Goal: Task Accomplishment & Management: Manage account settings

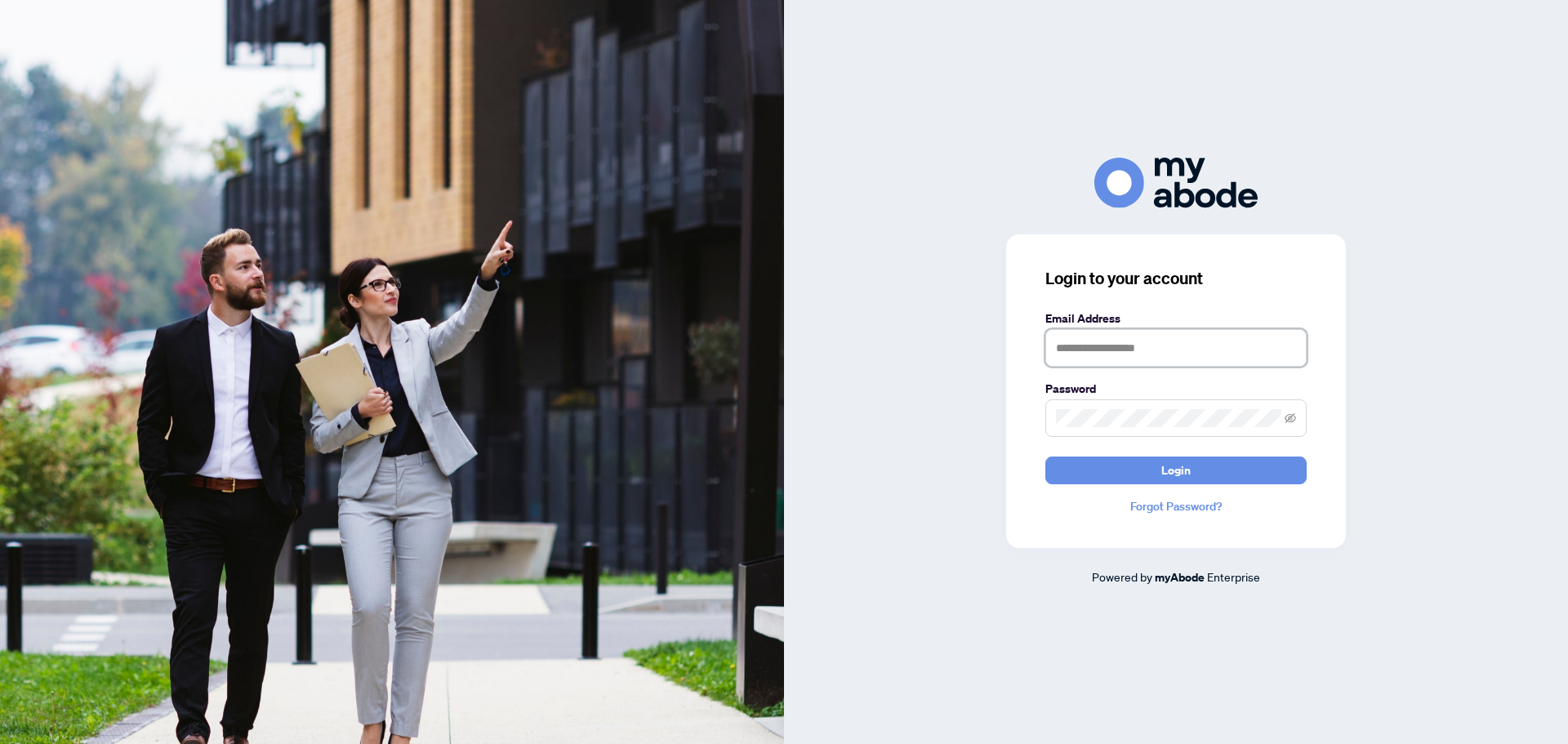
type input "**********"
click at [1118, 480] on button "Login" at bounding box center [1176, 470] width 261 height 28
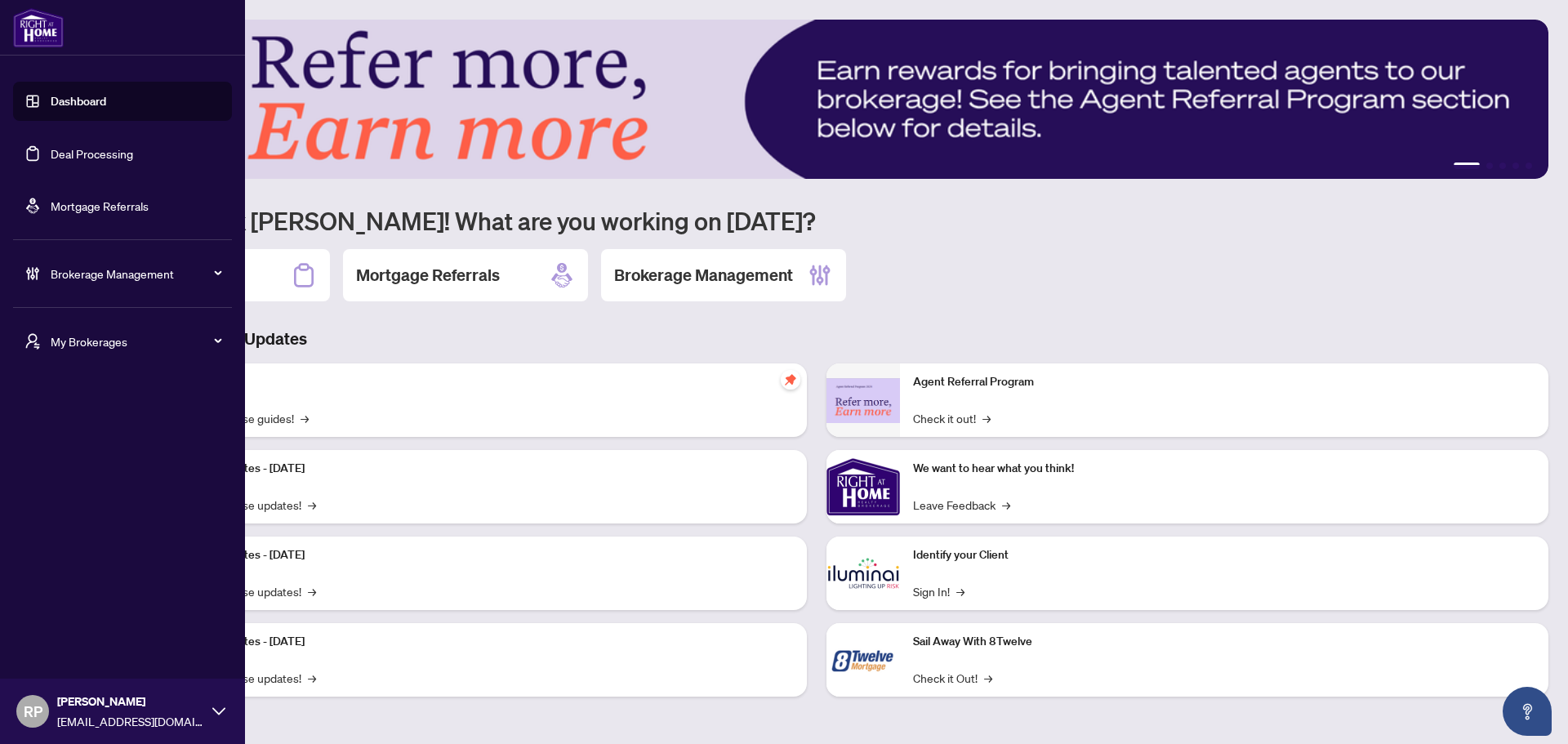
click at [118, 159] on link "Deal Processing" at bounding box center [92, 153] width 82 height 15
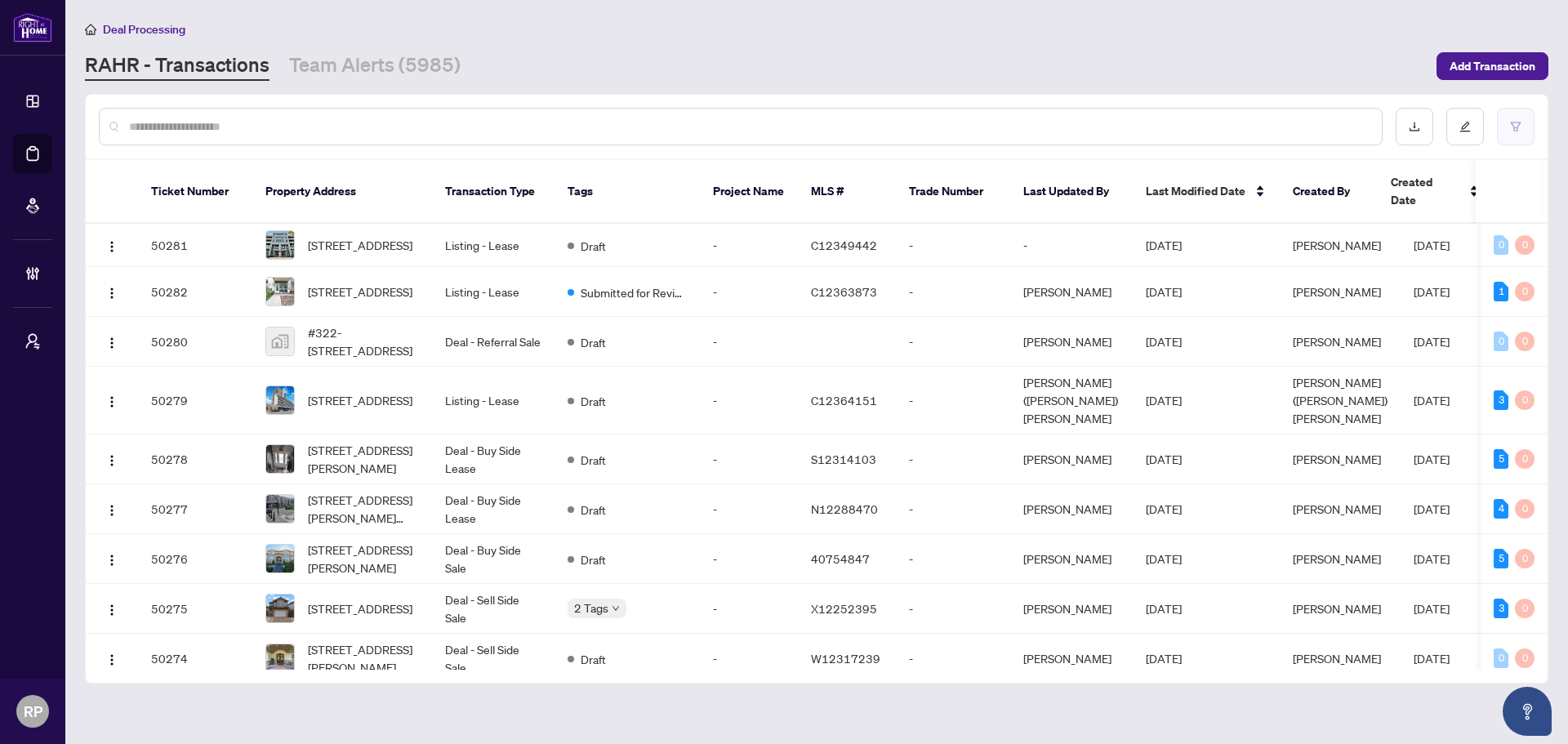
click at [1499, 130] on button "button" at bounding box center [1515, 126] width 37 height 37
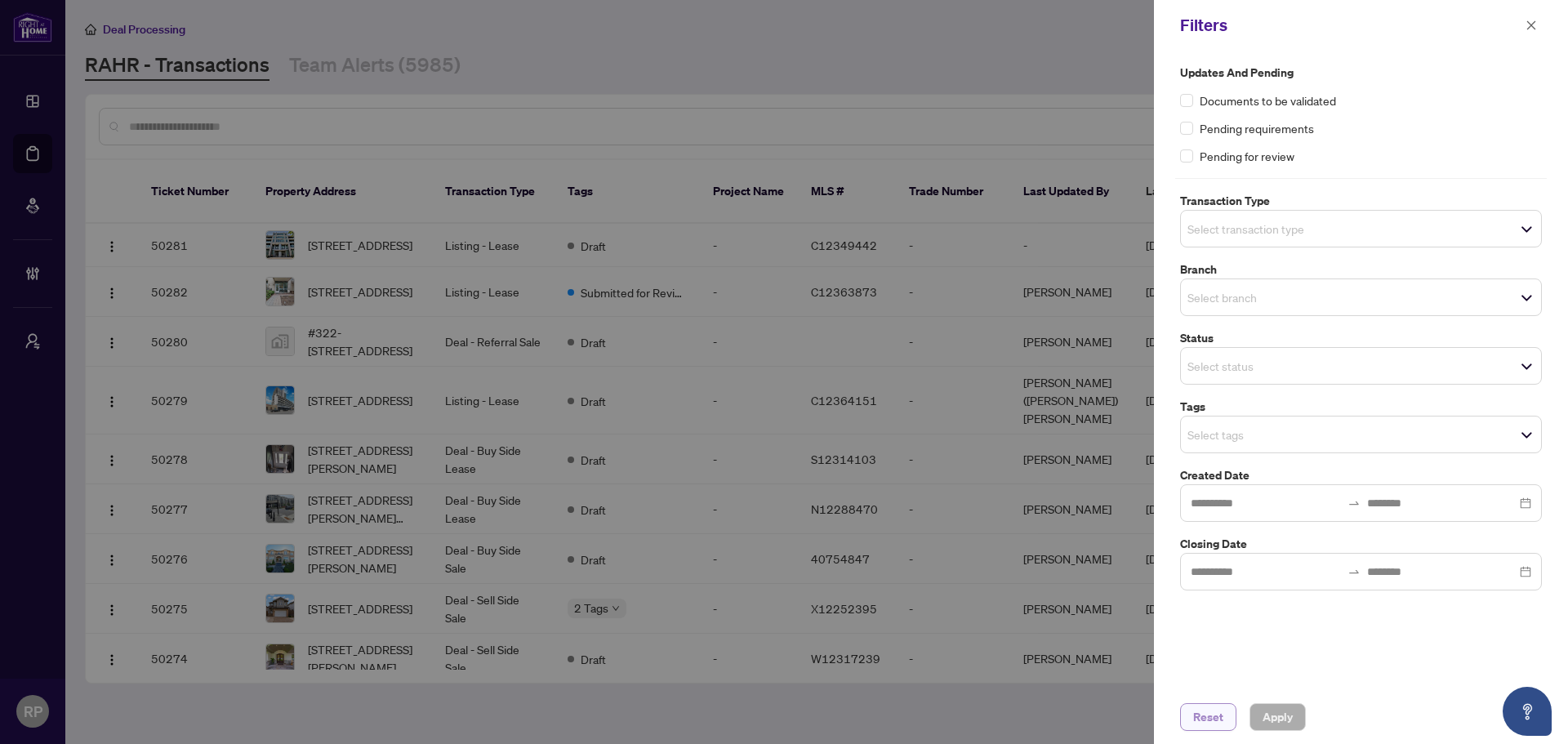
click at [1219, 727] on span "Reset" at bounding box center [1208, 716] width 30 height 26
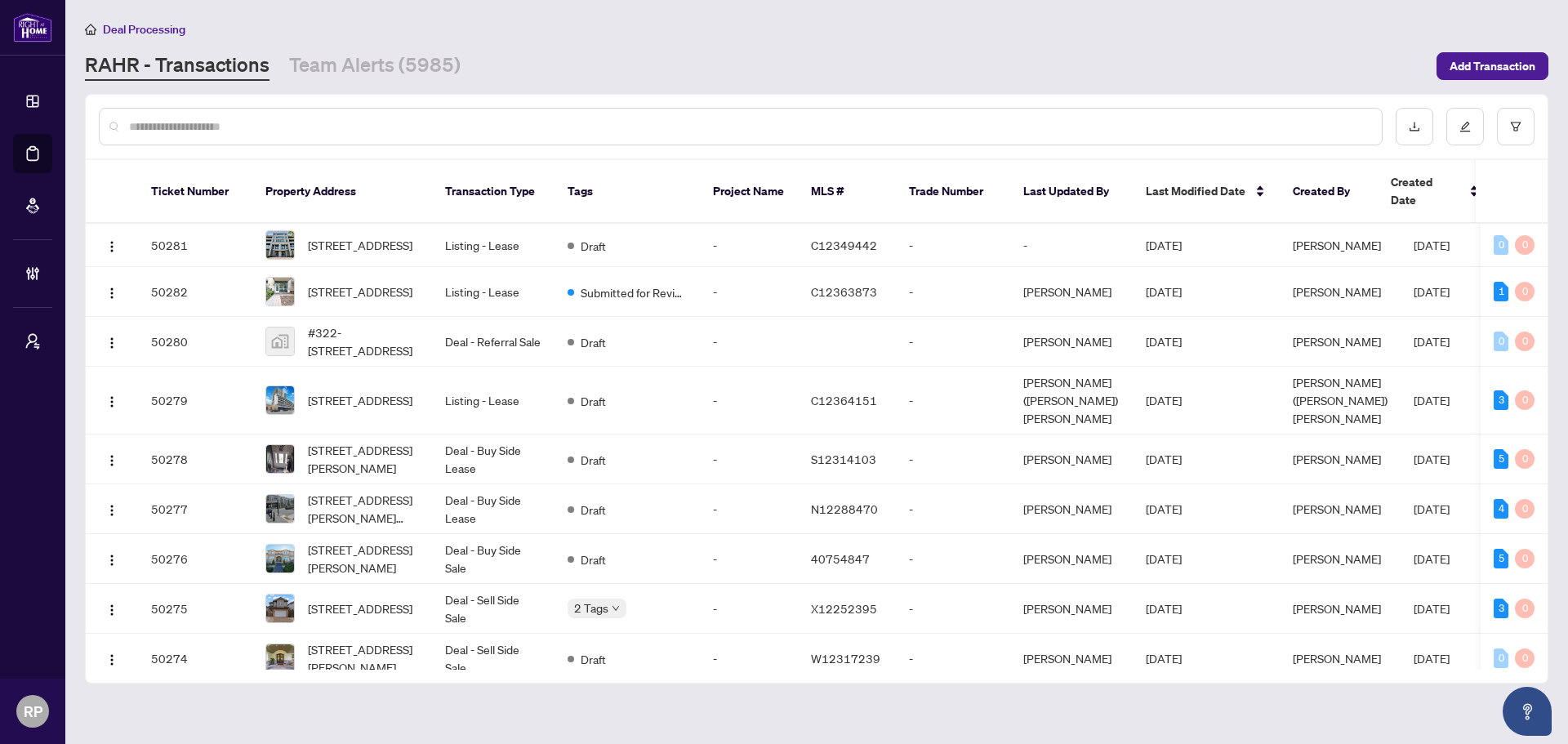
click at [1013, 130] on input "text" at bounding box center [749, 126] width 1240 height 18
click at [736, 118] on input "text" at bounding box center [749, 126] width 1240 height 18
paste input "*******"
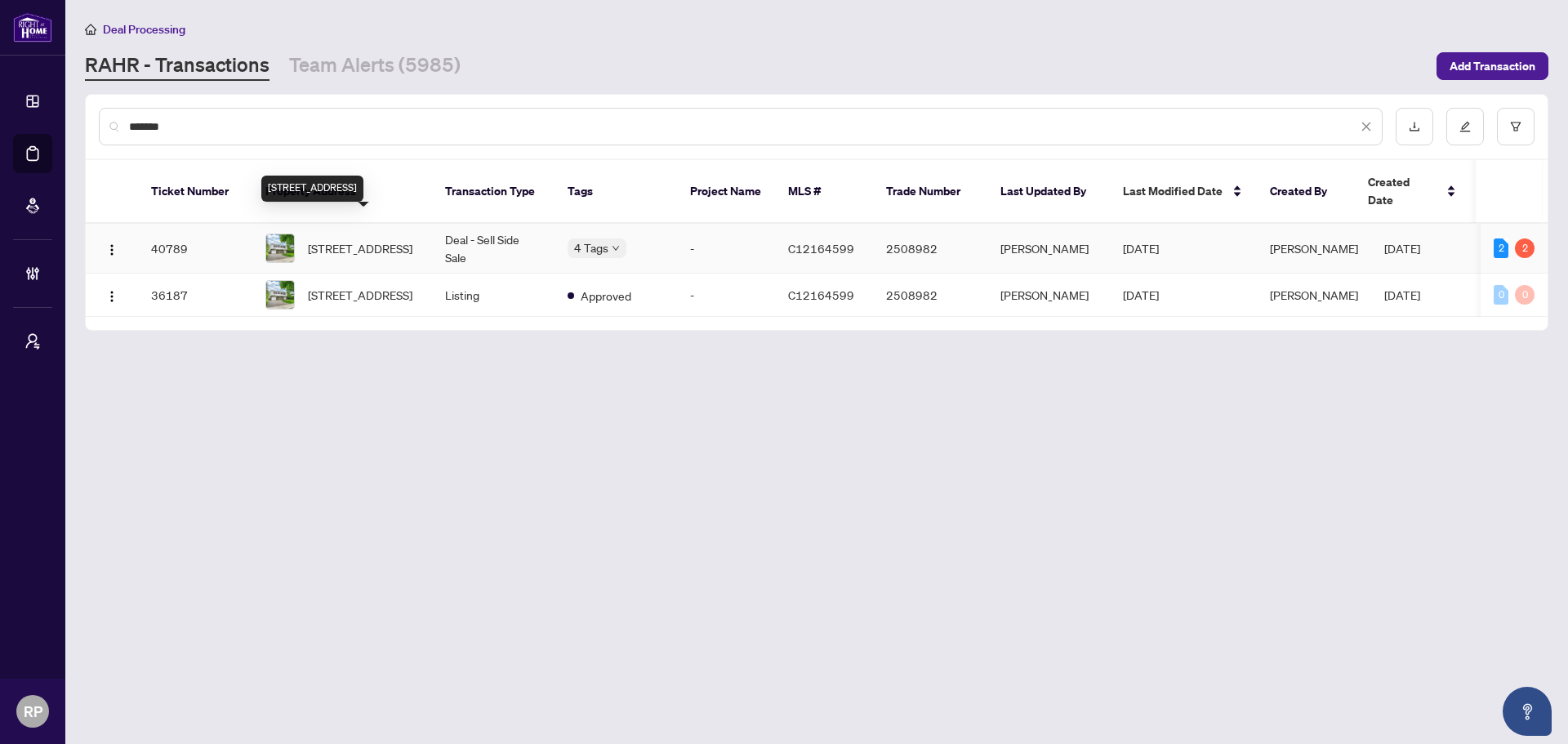
type input "*******"
click at [405, 239] on span "[STREET_ADDRESS]" at bounding box center [360, 248] width 105 height 18
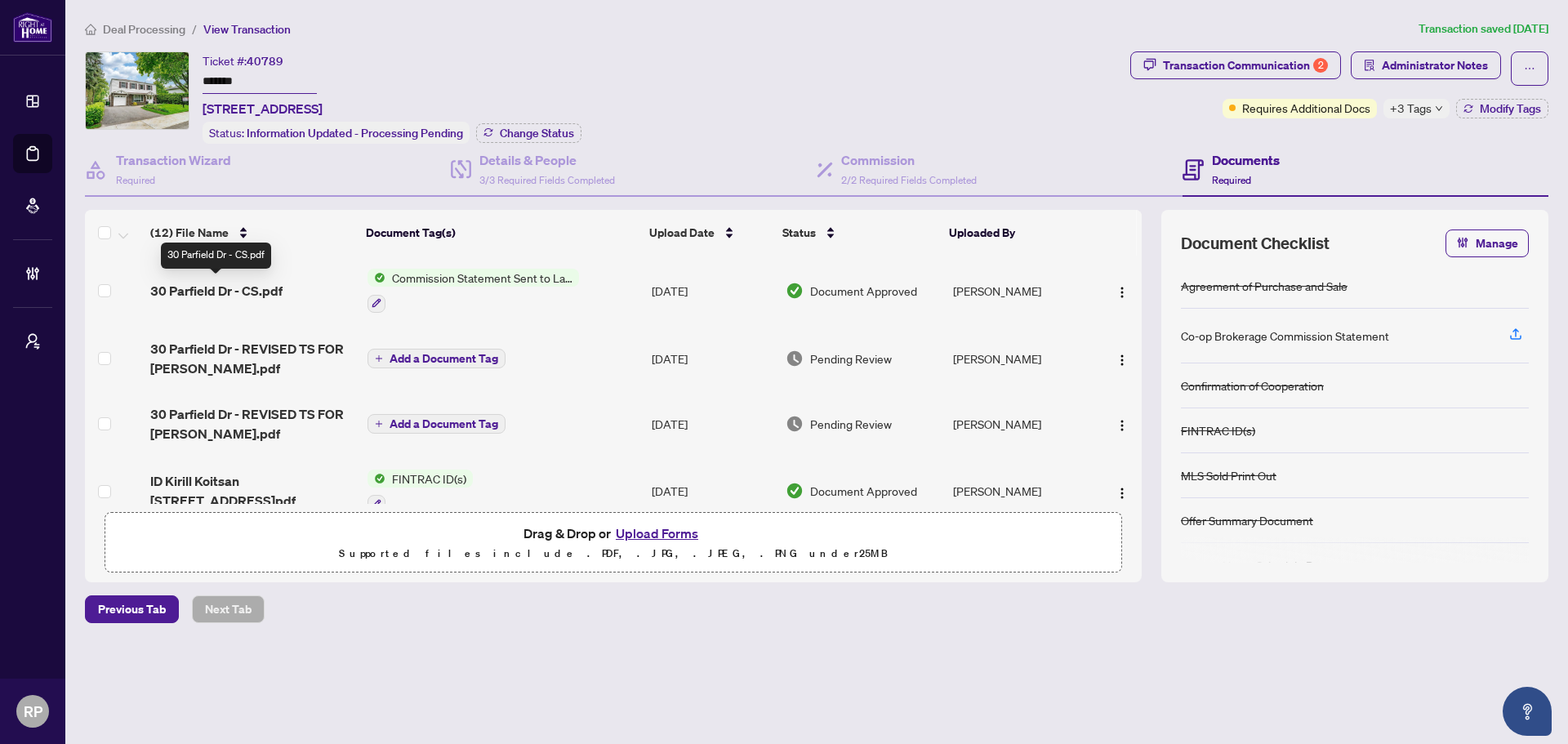
click at [229, 289] on span "30 Parfield Dr - CS.pdf" at bounding box center [216, 290] width 132 height 20
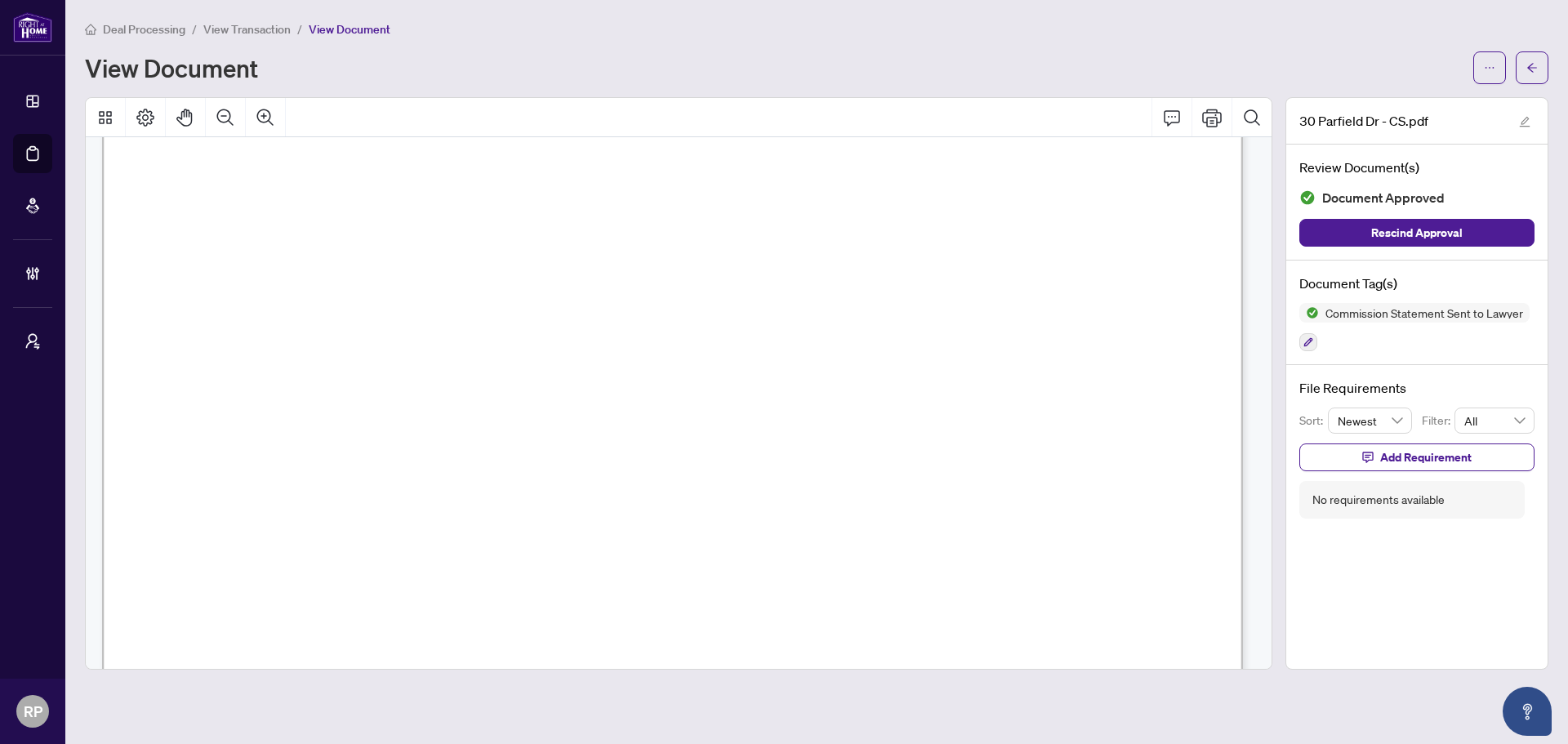
scroll to position [245, 0]
click at [1517, 74] on button "button" at bounding box center [1533, 68] width 33 height 33
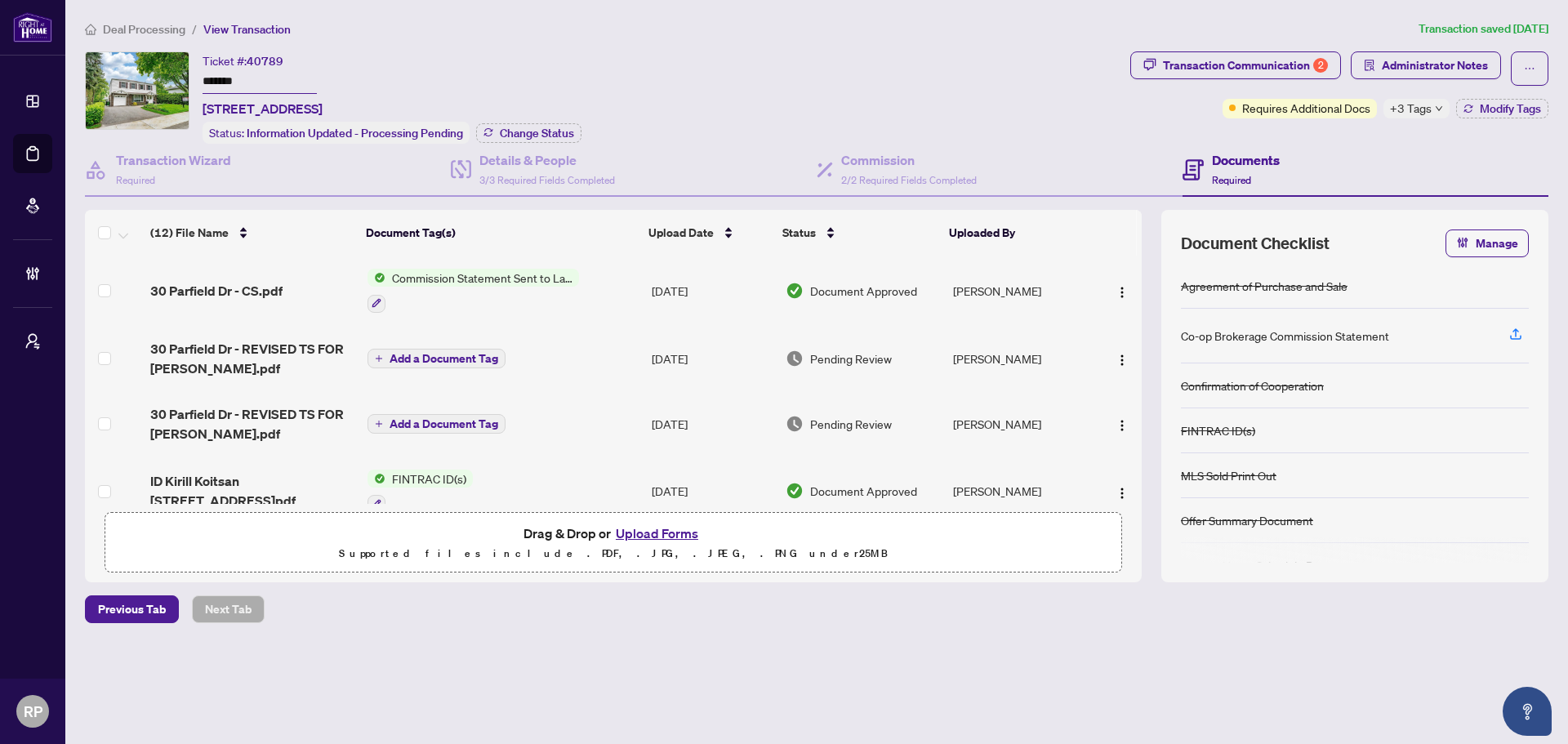
click at [638, 531] on button "Upload Forms" at bounding box center [657, 533] width 92 height 22
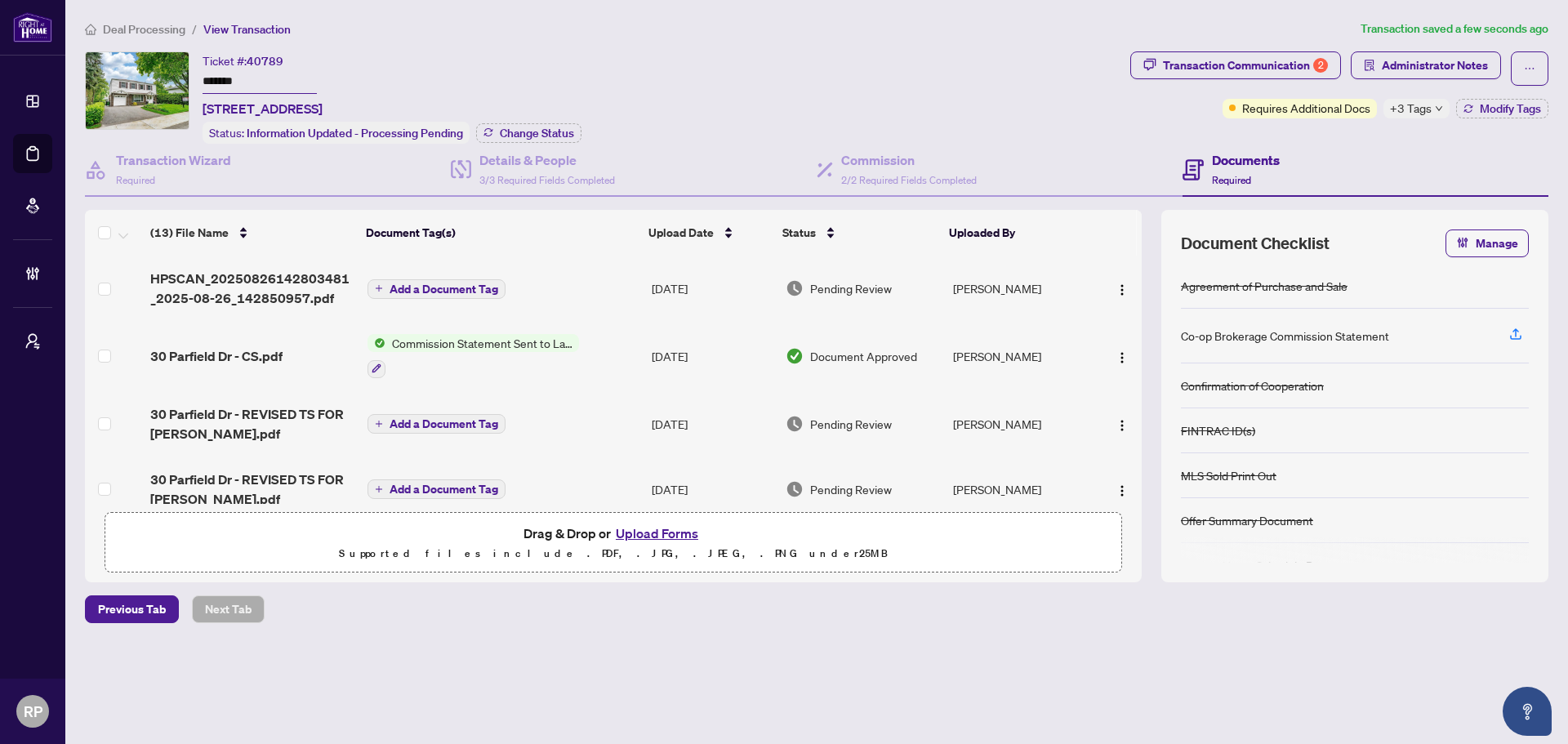
click at [422, 283] on span "Add a Document Tag" at bounding box center [444, 289] width 109 height 11
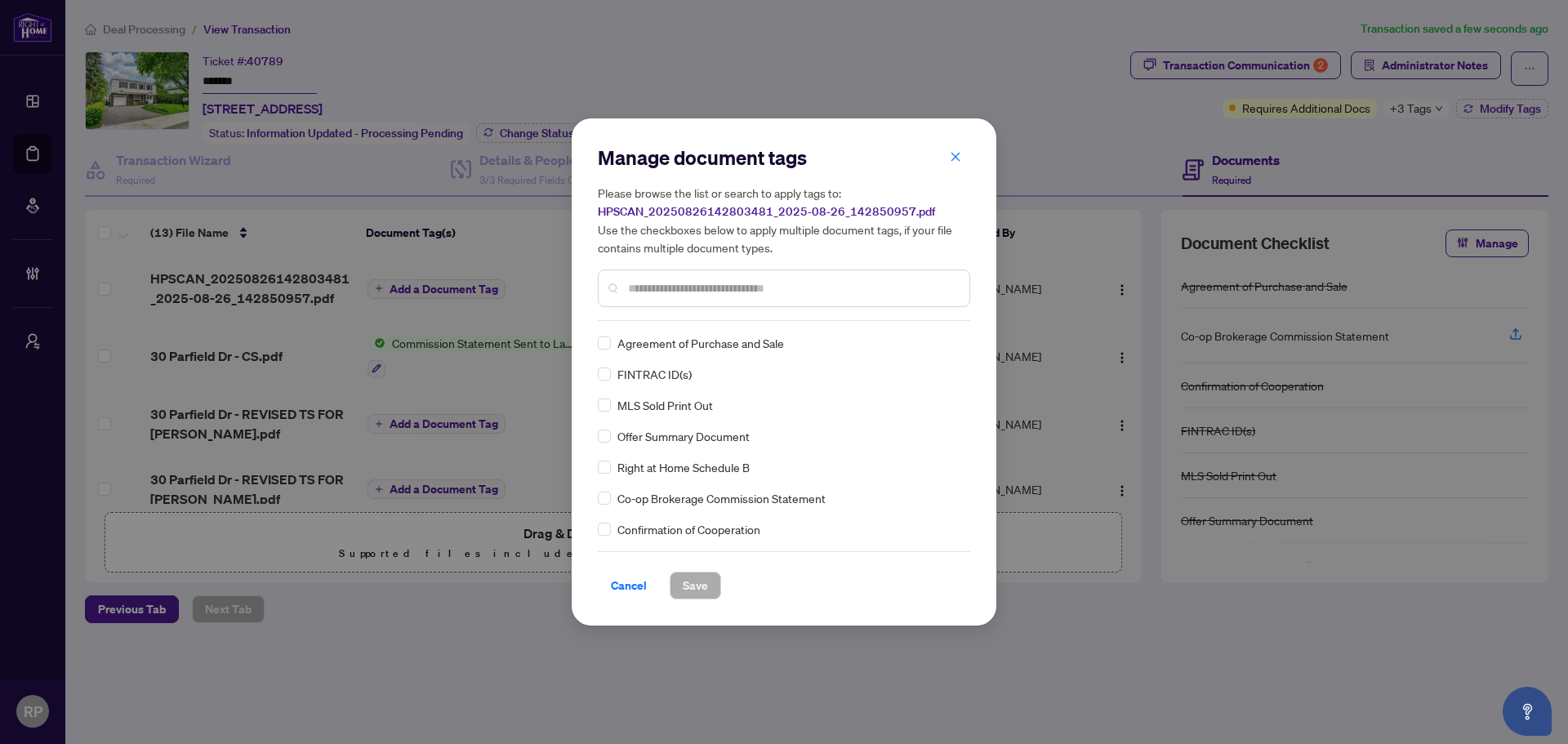
click at [756, 287] on input "text" at bounding box center [793, 288] width 328 height 18
type input "****"
click at [940, 345] on div at bounding box center [944, 342] width 31 height 16
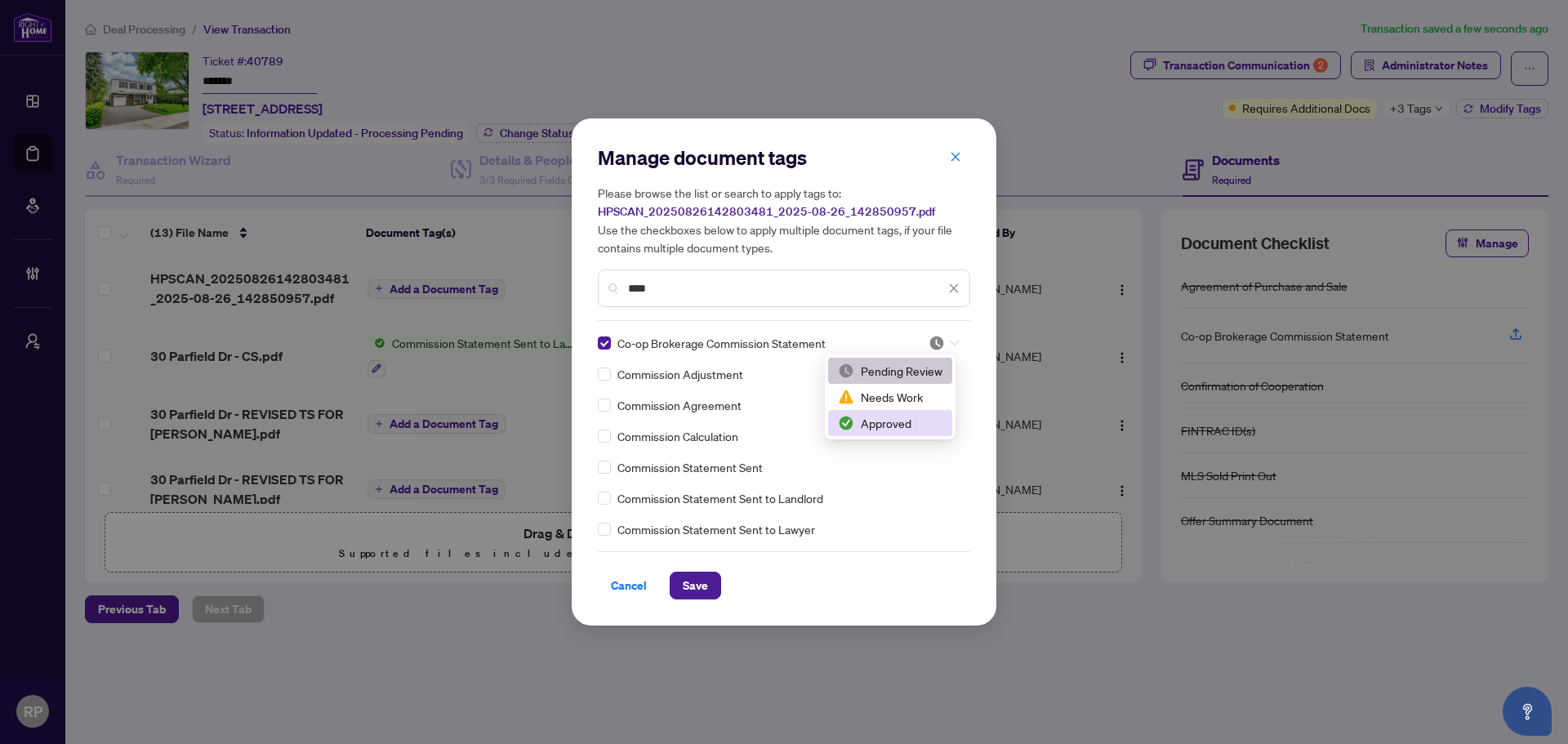
click at [903, 415] on div "Approved" at bounding box center [889, 423] width 105 height 18
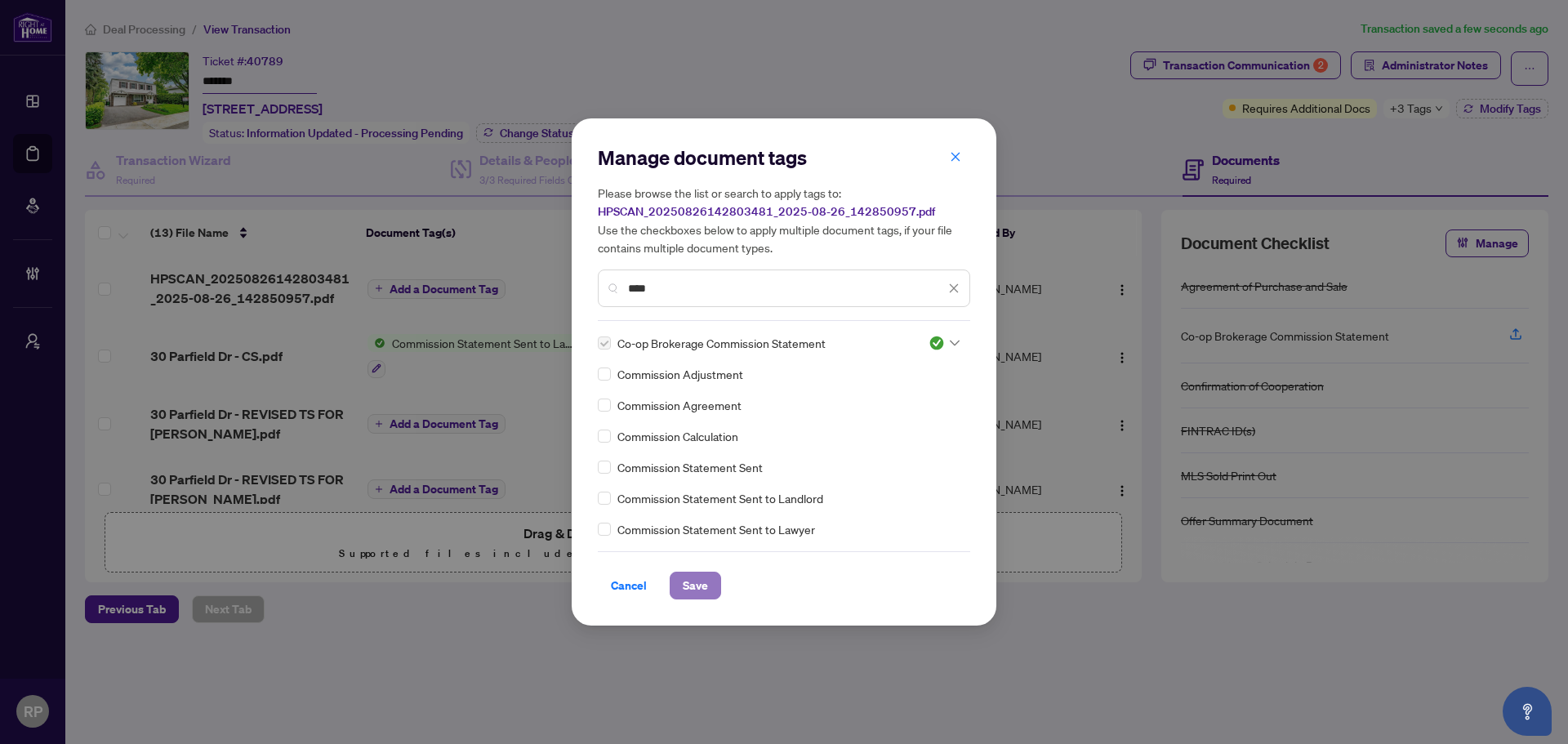
click at [701, 584] on span "Save" at bounding box center [695, 585] width 25 height 26
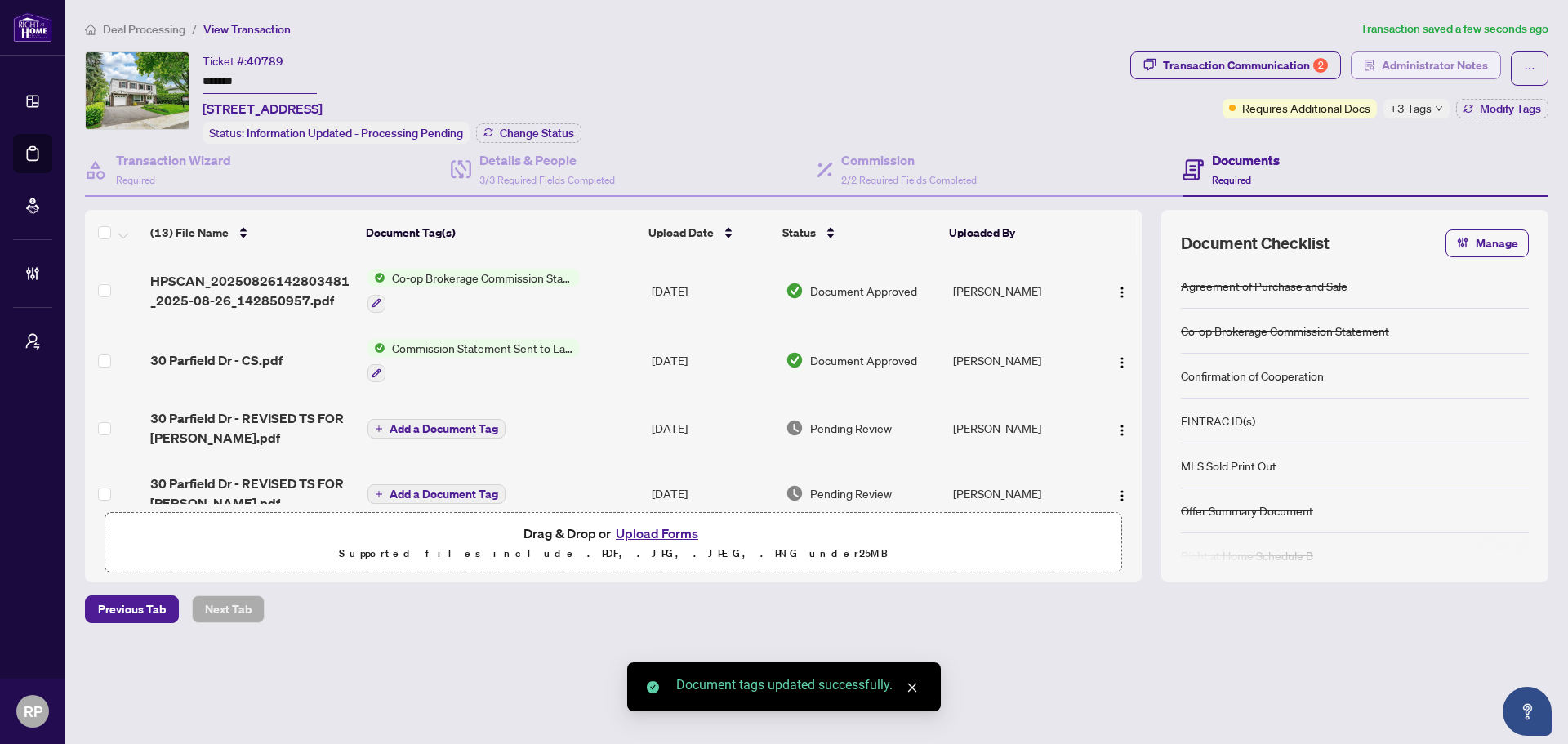
click at [1412, 70] on span "Administrator Notes" at bounding box center [1435, 65] width 106 height 26
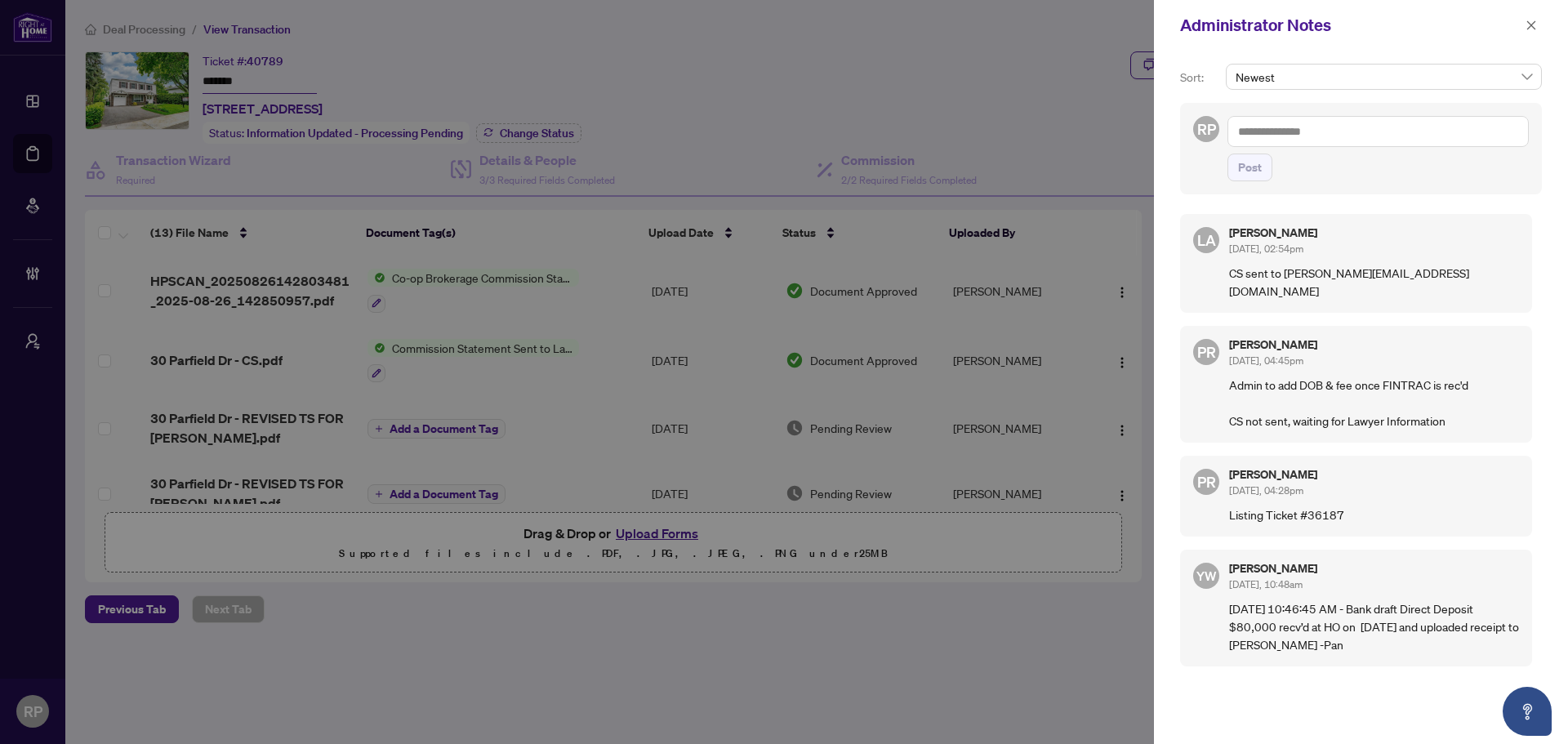
click at [1307, 141] on textarea at bounding box center [1378, 131] width 302 height 31
click at [1524, 28] on button "button" at bounding box center [1531, 25] width 22 height 20
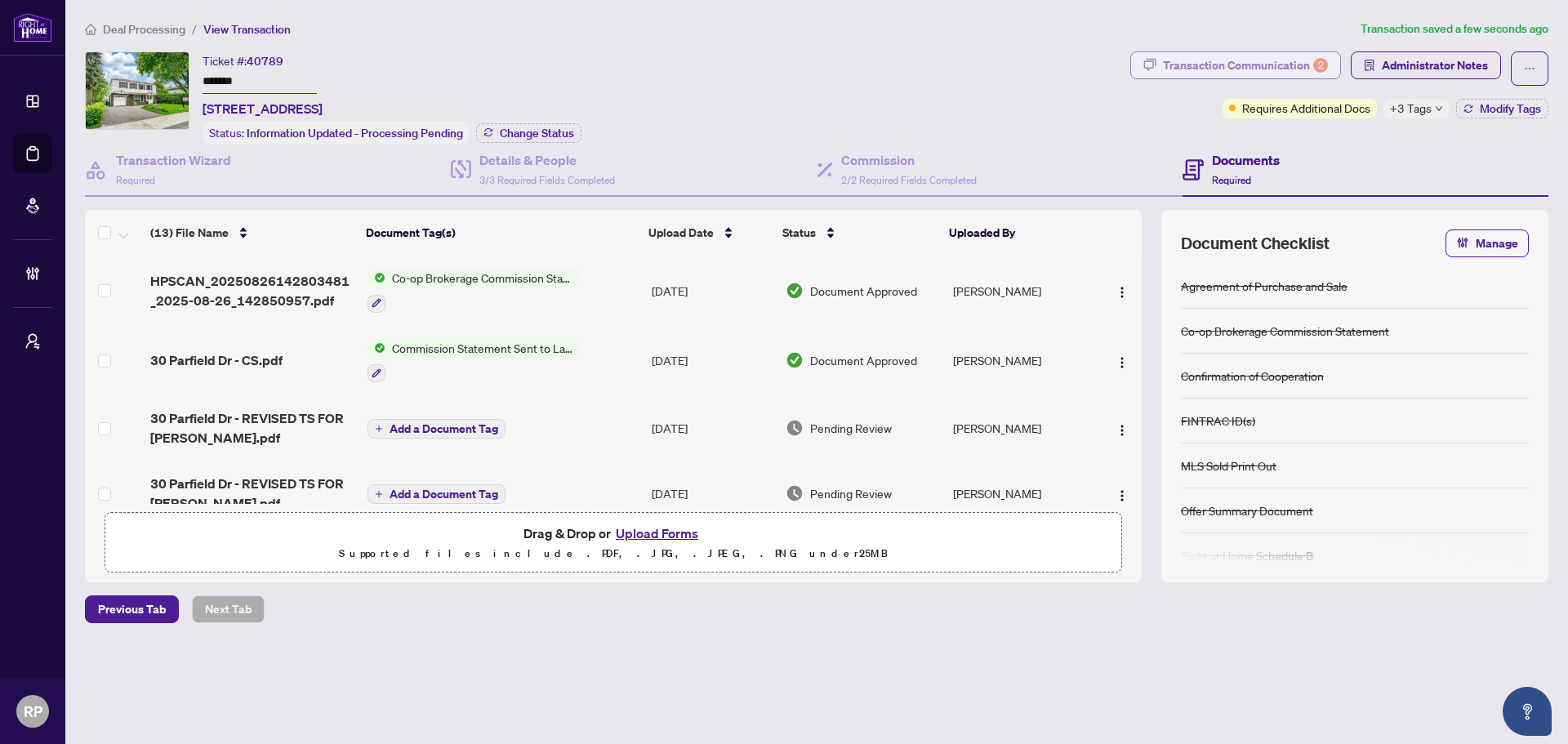
click at [1250, 57] on div "Transaction Communication 2" at bounding box center [1245, 65] width 165 height 26
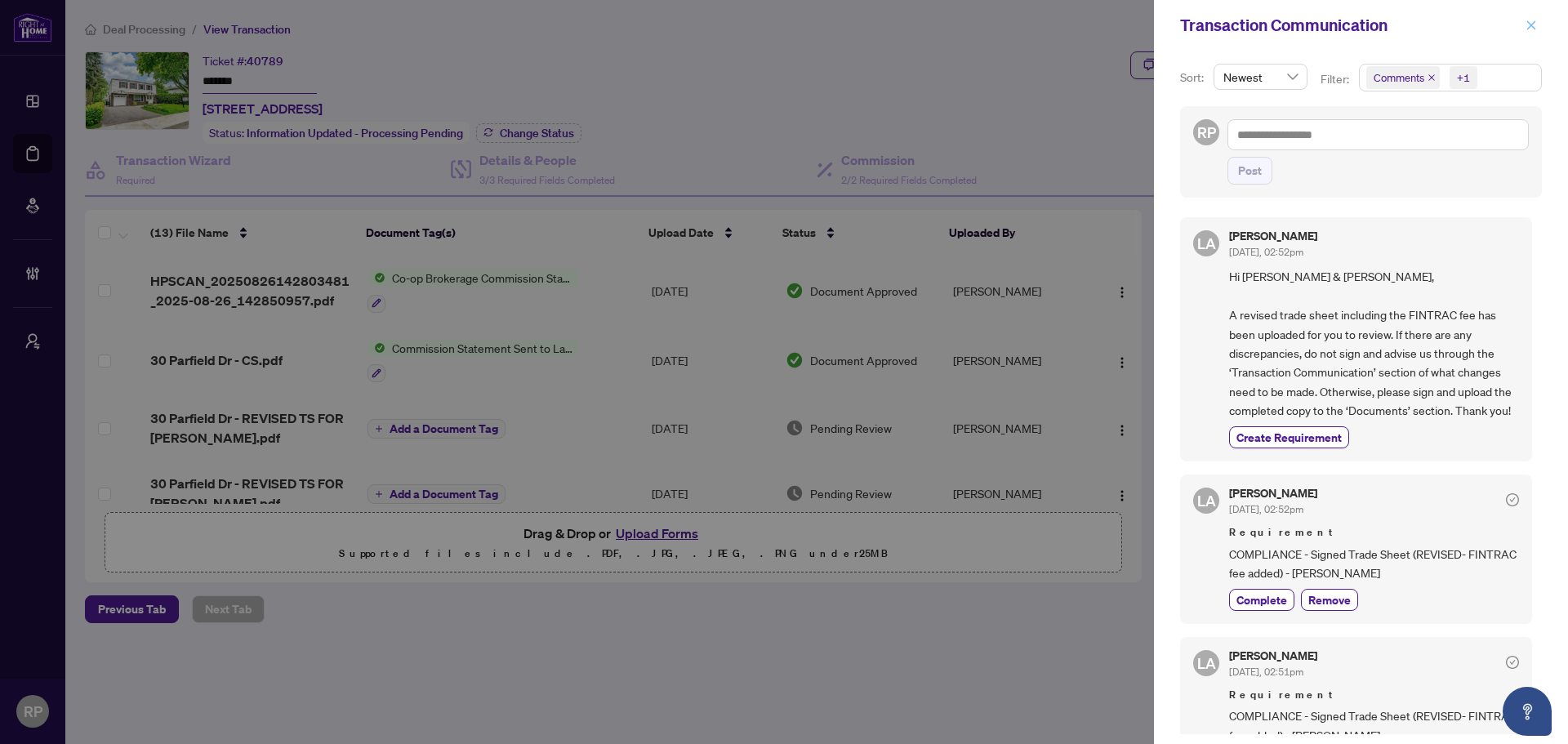
click at [1533, 20] on icon "close" at bounding box center [1531, 25] width 11 height 11
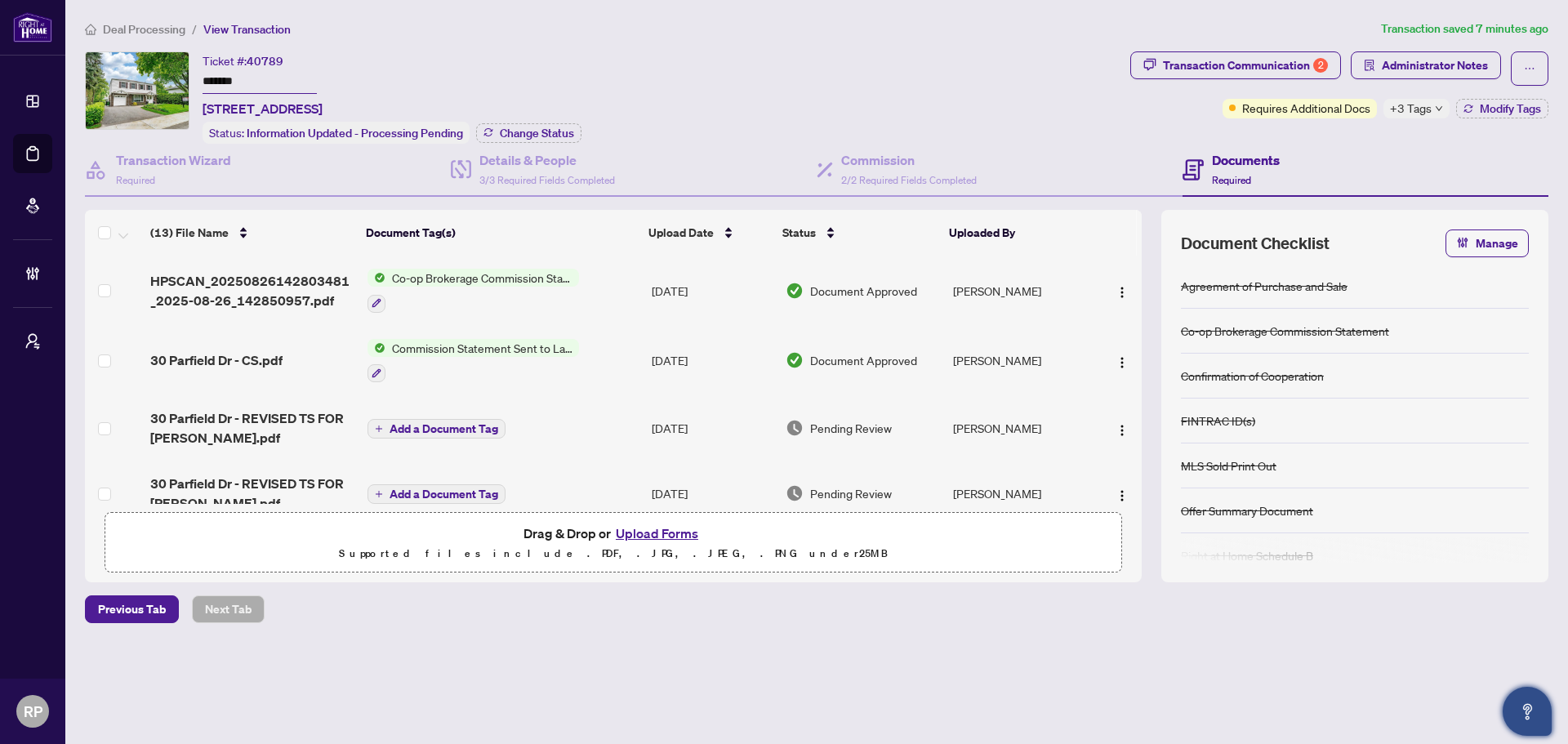
click at [1526, 712] on icon "Open asap" at bounding box center [1527, 708] width 9 height 11
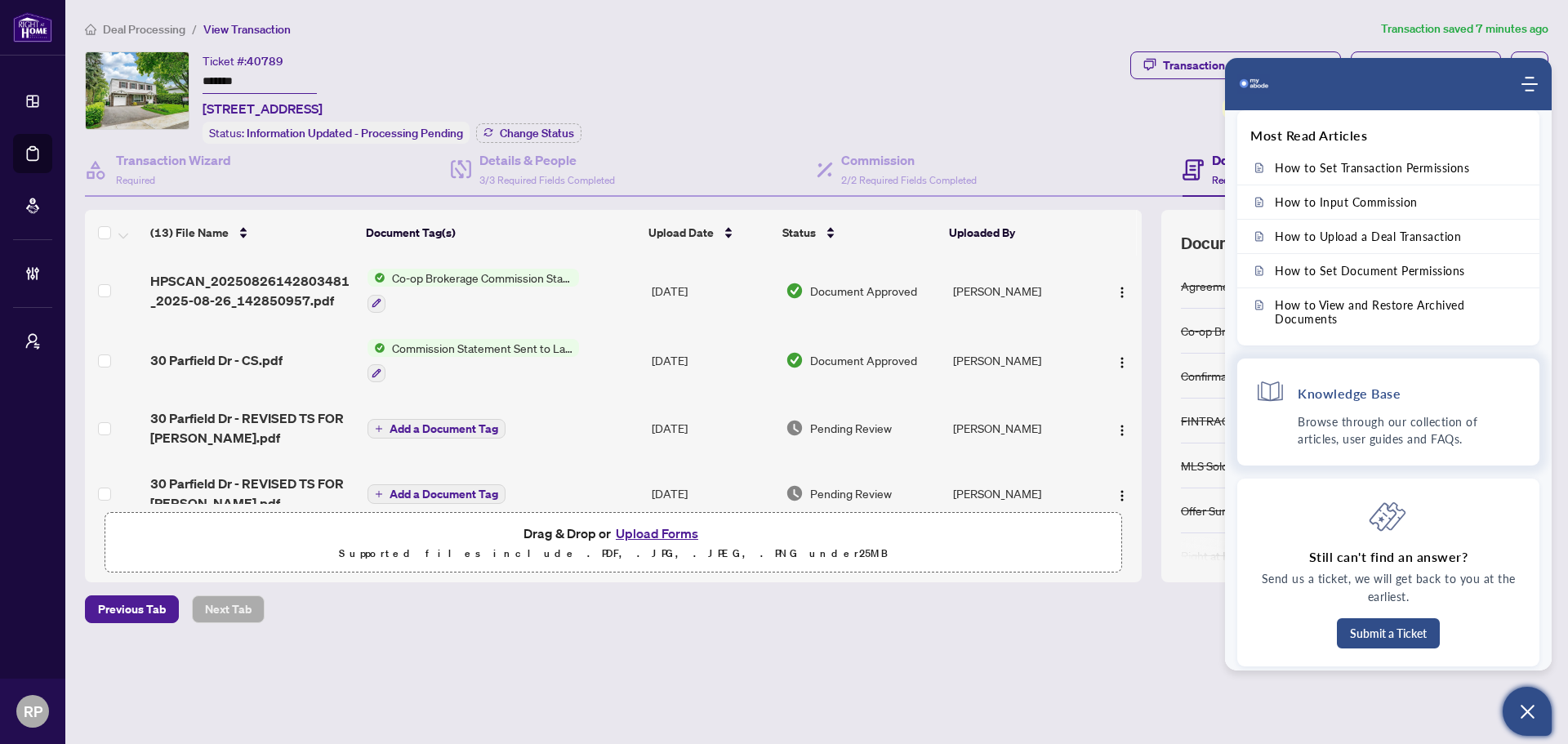
click at [1369, 419] on p "Browse through our collection of articles, user guides and FAQs." at bounding box center [1409, 430] width 224 height 35
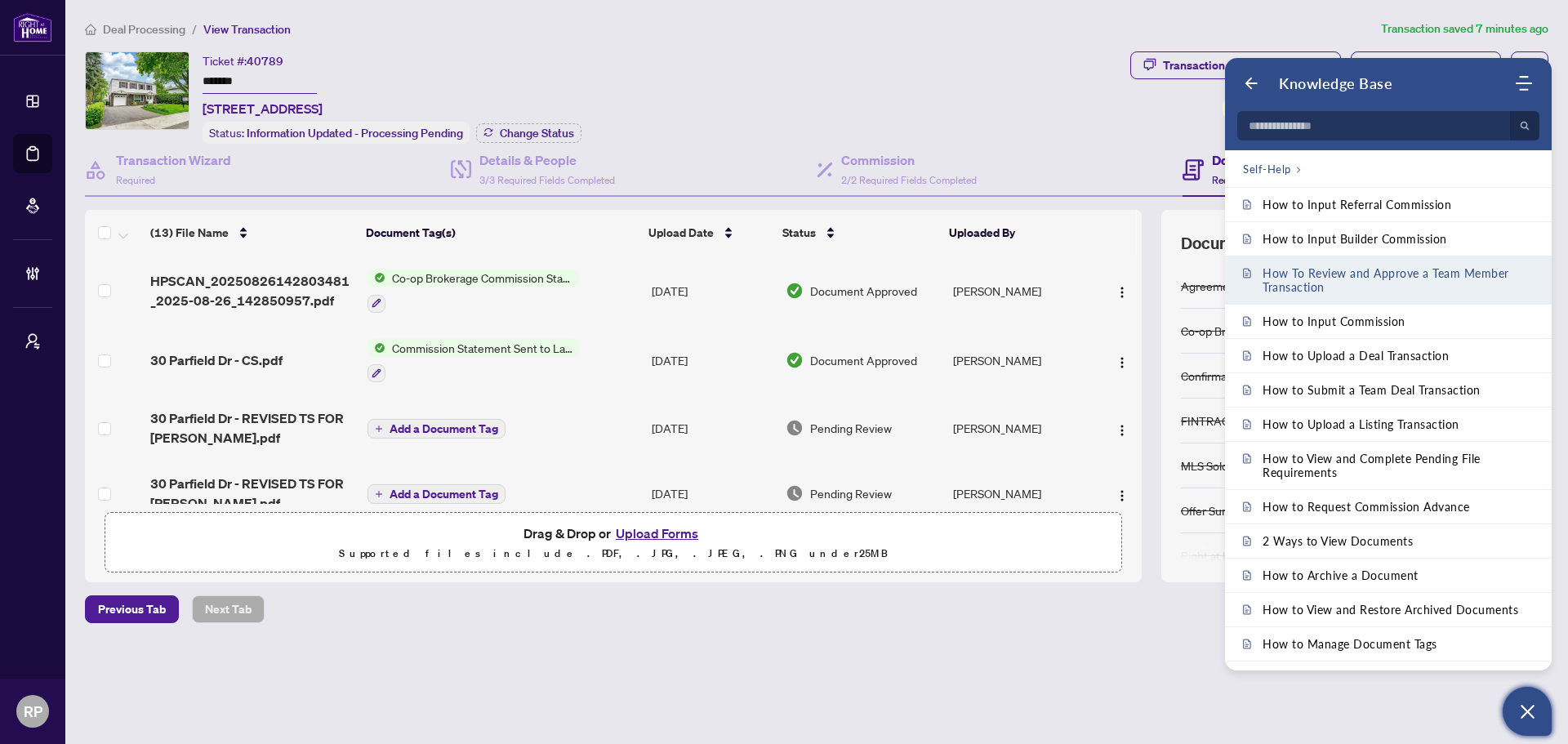
click at [1444, 275] on span "How To Review and Approve a Team Member Transaction" at bounding box center [1399, 280] width 271 height 28
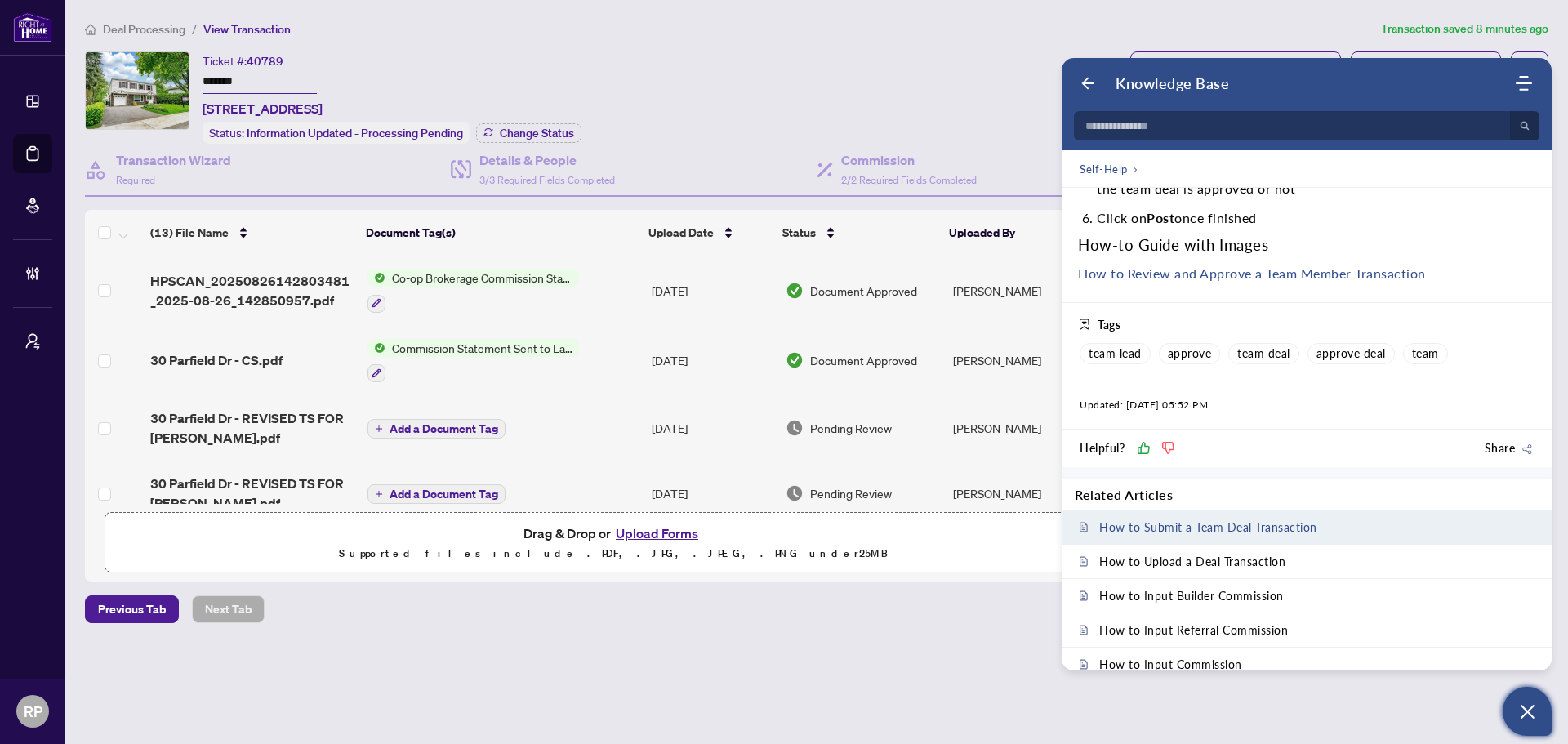
scroll to position [506, 0]
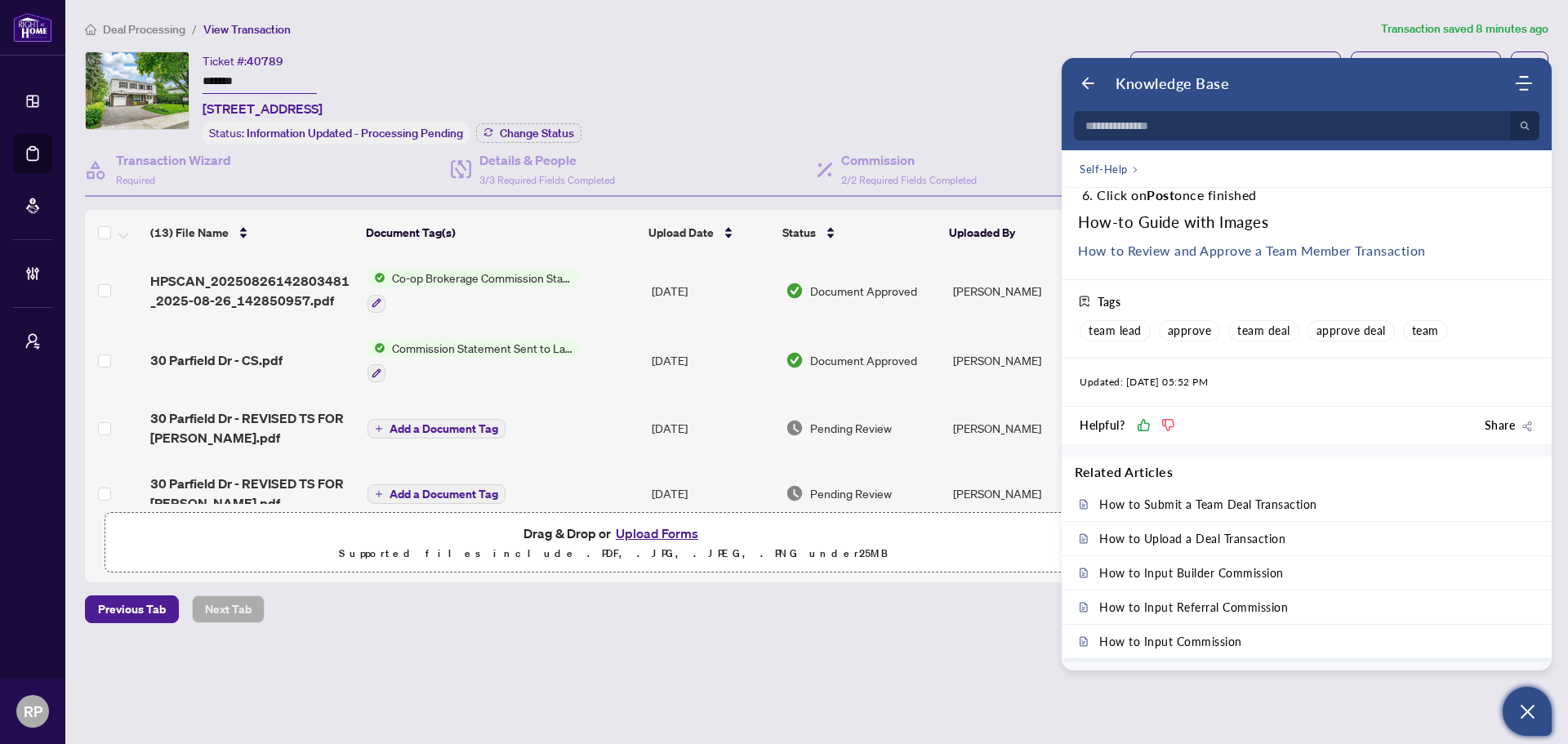
click at [1168, 254] on link "How to Review and Approve a Team Member Transaction" at bounding box center [1252, 251] width 347 height 16
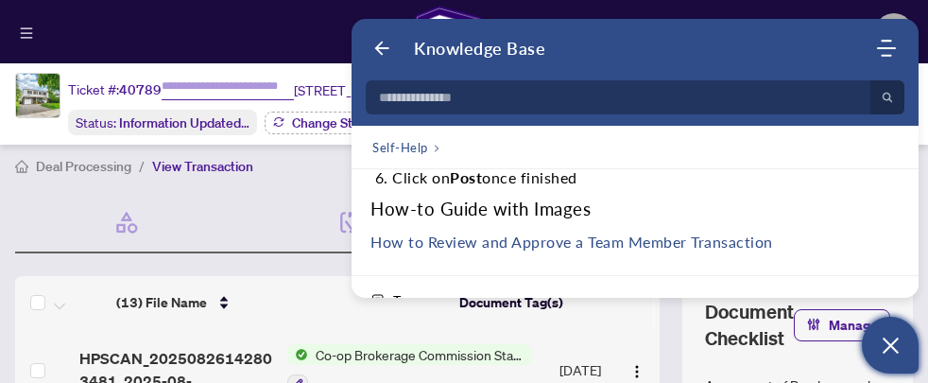
type input "*******"
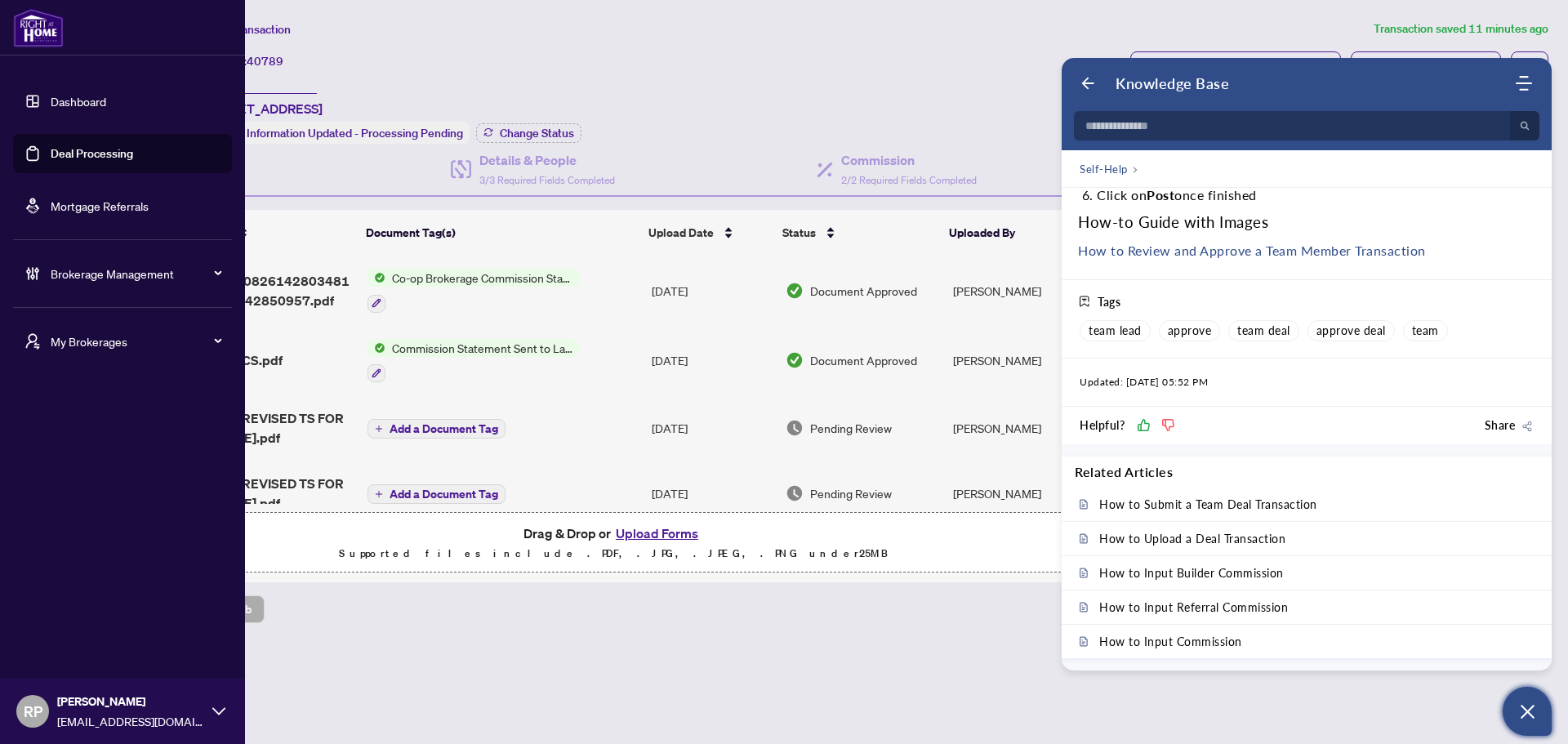
click at [83, 161] on link "Deal Processing" at bounding box center [92, 153] width 82 height 15
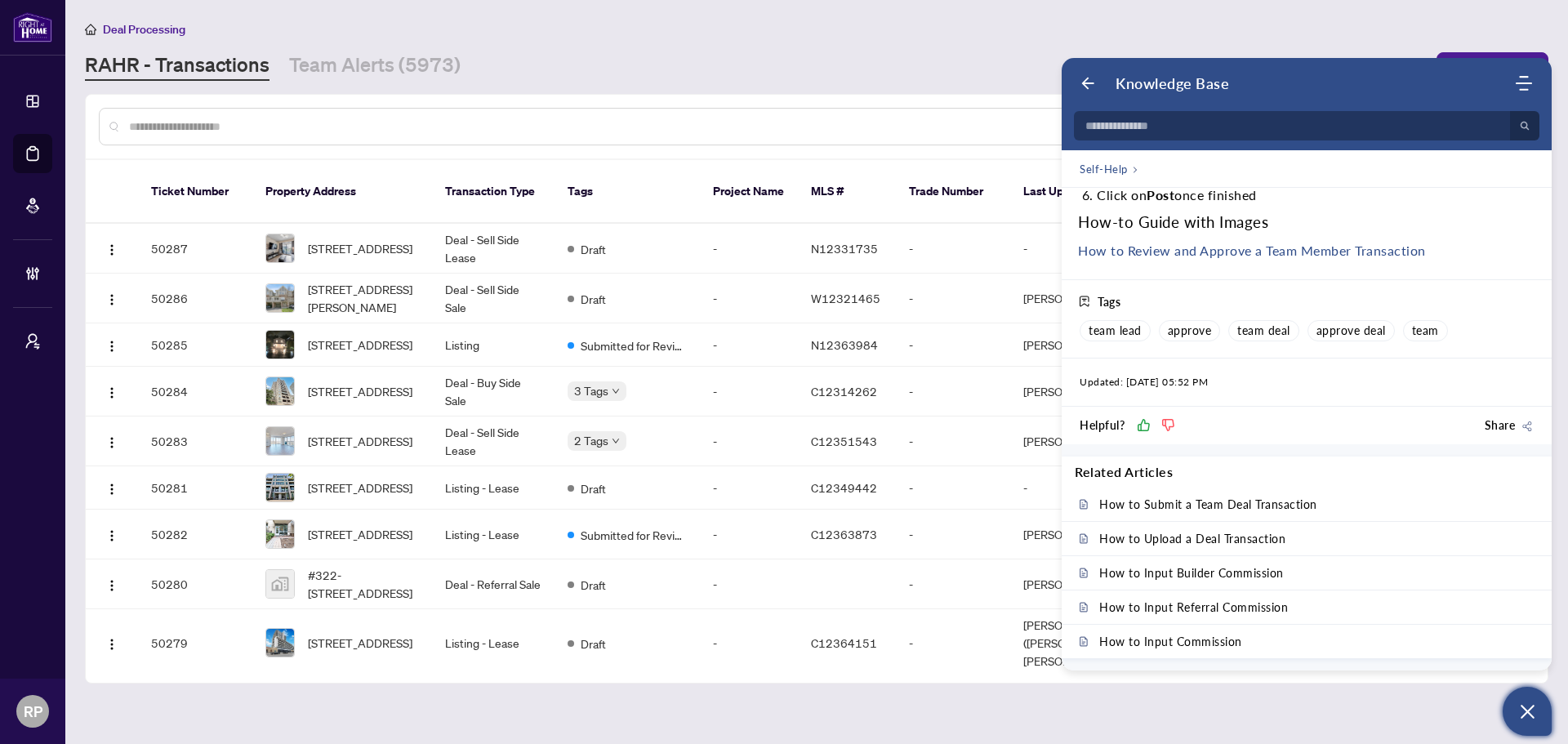
click at [915, 130] on input "text" at bounding box center [749, 126] width 1240 height 18
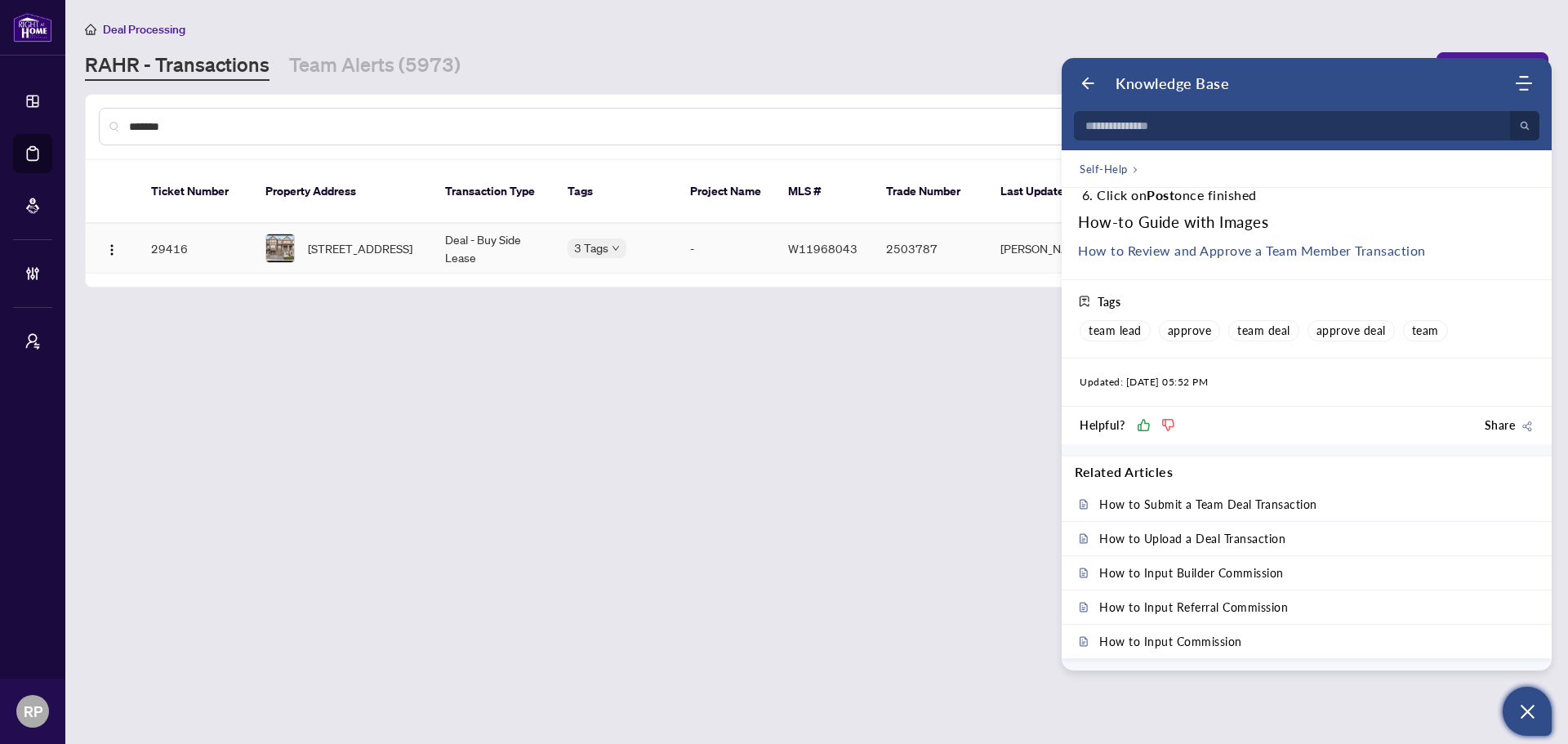
type input "*******"
click at [385, 224] on td "[STREET_ADDRESS]" at bounding box center [342, 249] width 180 height 50
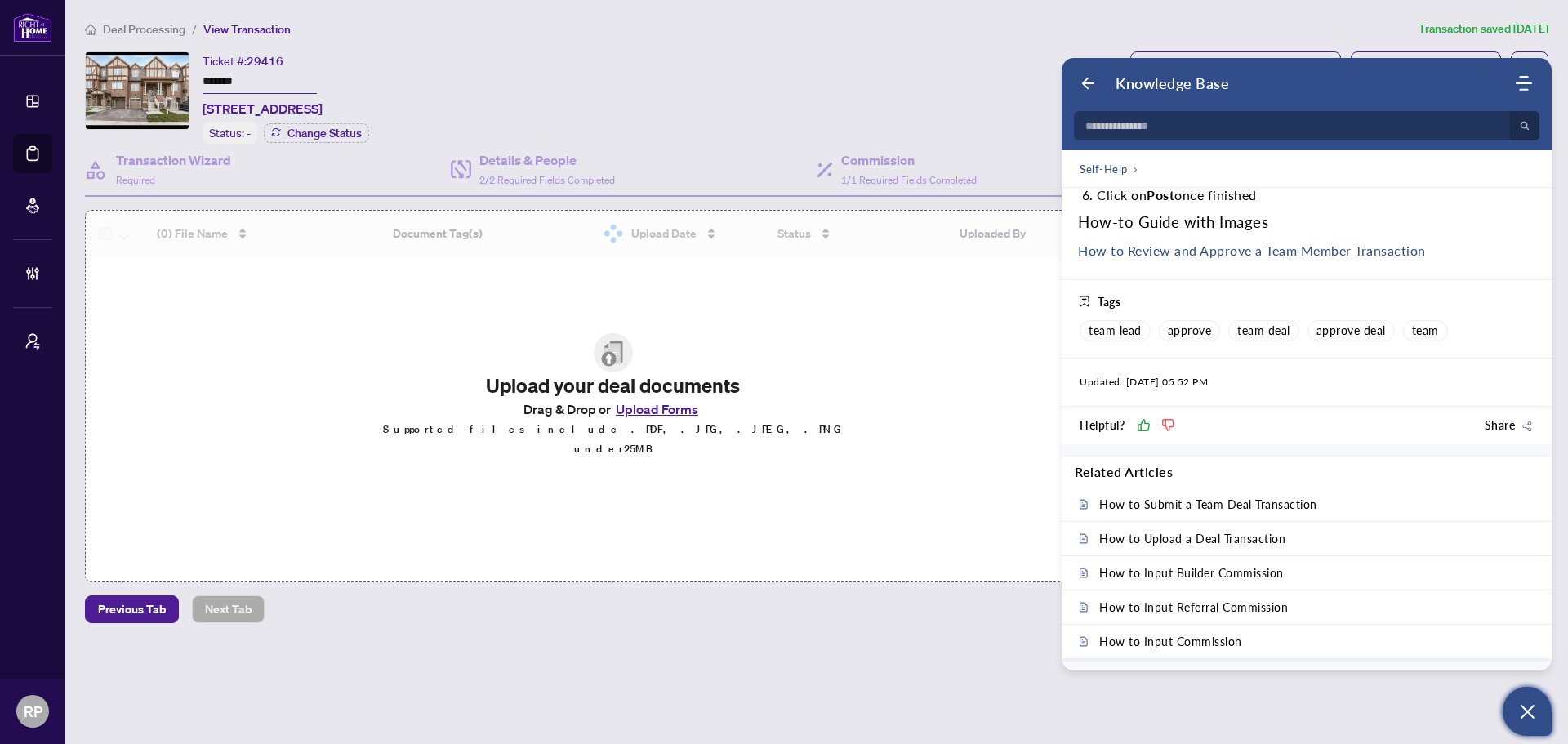
click at [835, 66] on div "Ticket #: 29416 ******* [STREET_ADDRESS] Status: - Change Status" at bounding box center [604, 98] width 1039 height 92
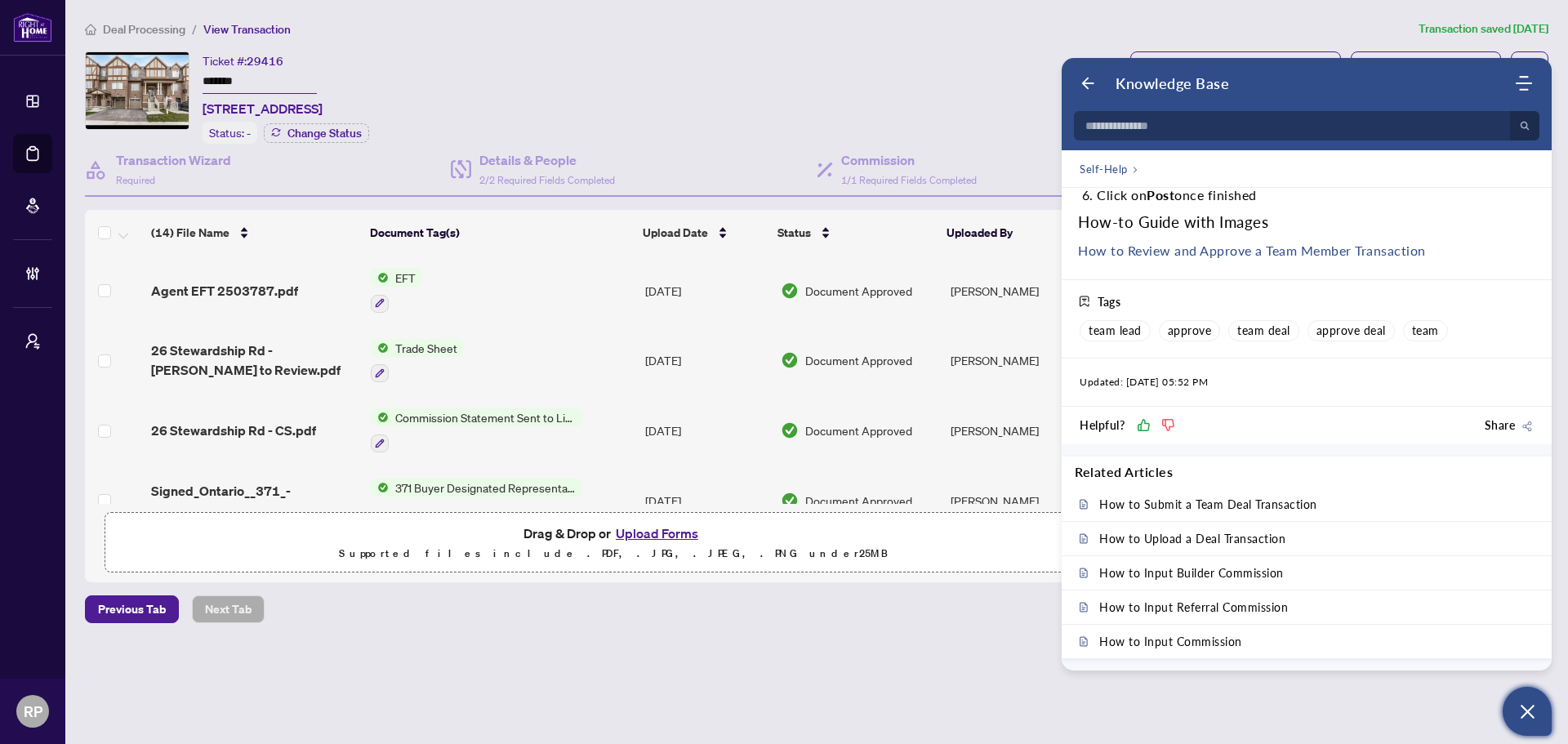
click at [1103, 79] on div "Knowledge Base" at bounding box center [1297, 83] width 434 height 18
click at [1093, 79] on icon "Back" at bounding box center [1087, 83] width 16 height 16
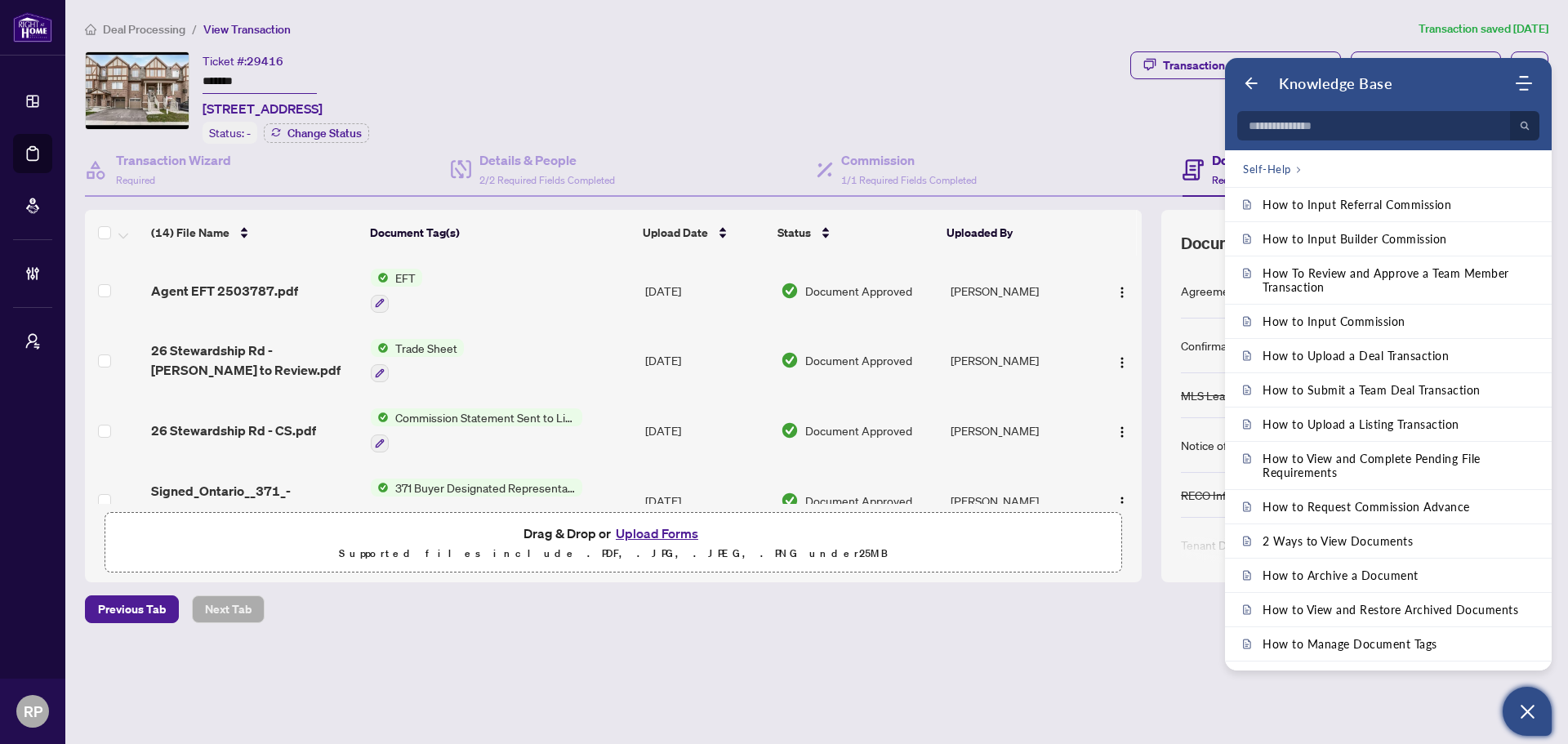
click at [1546, 718] on button "Open asap" at bounding box center [1527, 711] width 49 height 49
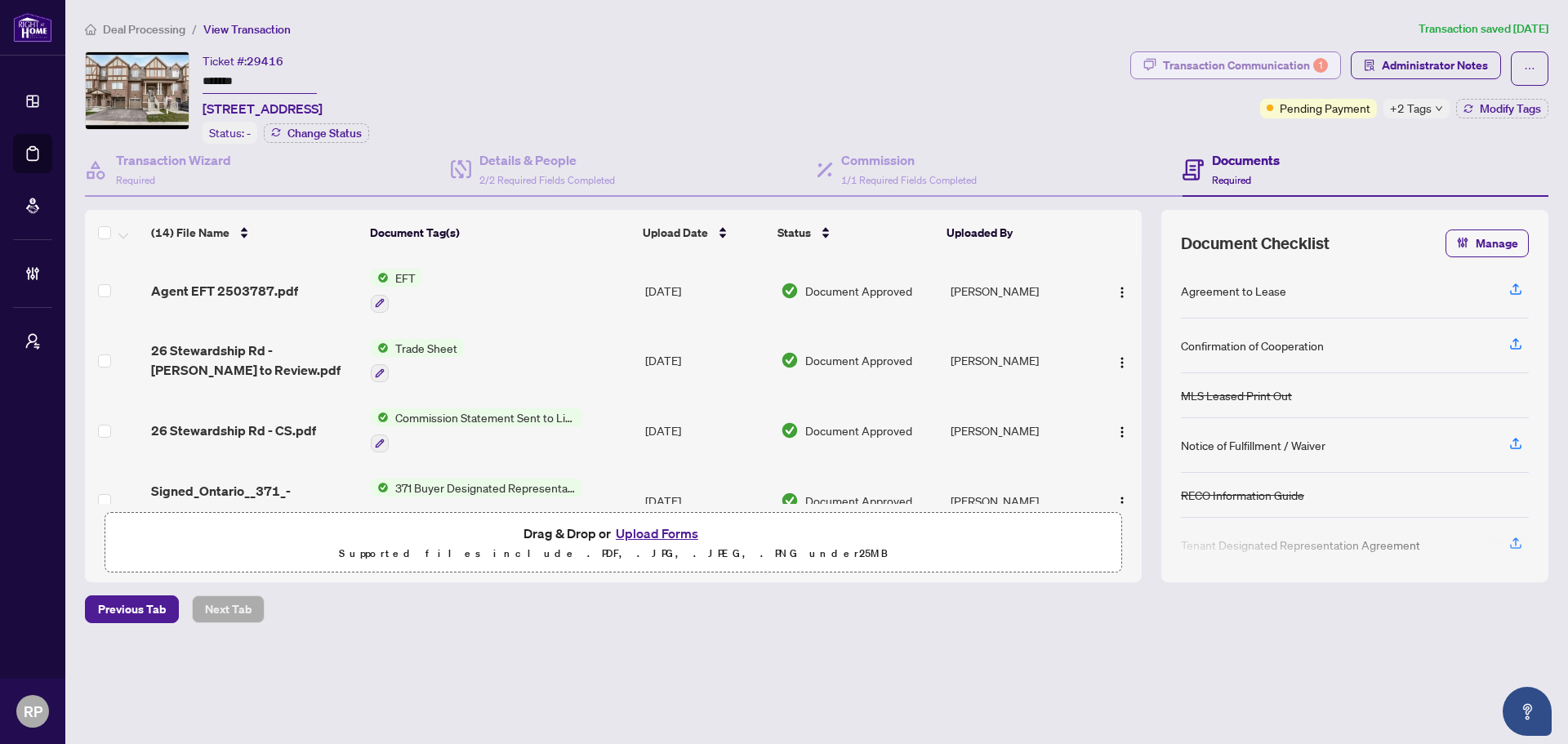
click at [1295, 54] on div "Transaction Communication 1" at bounding box center [1245, 65] width 165 height 26
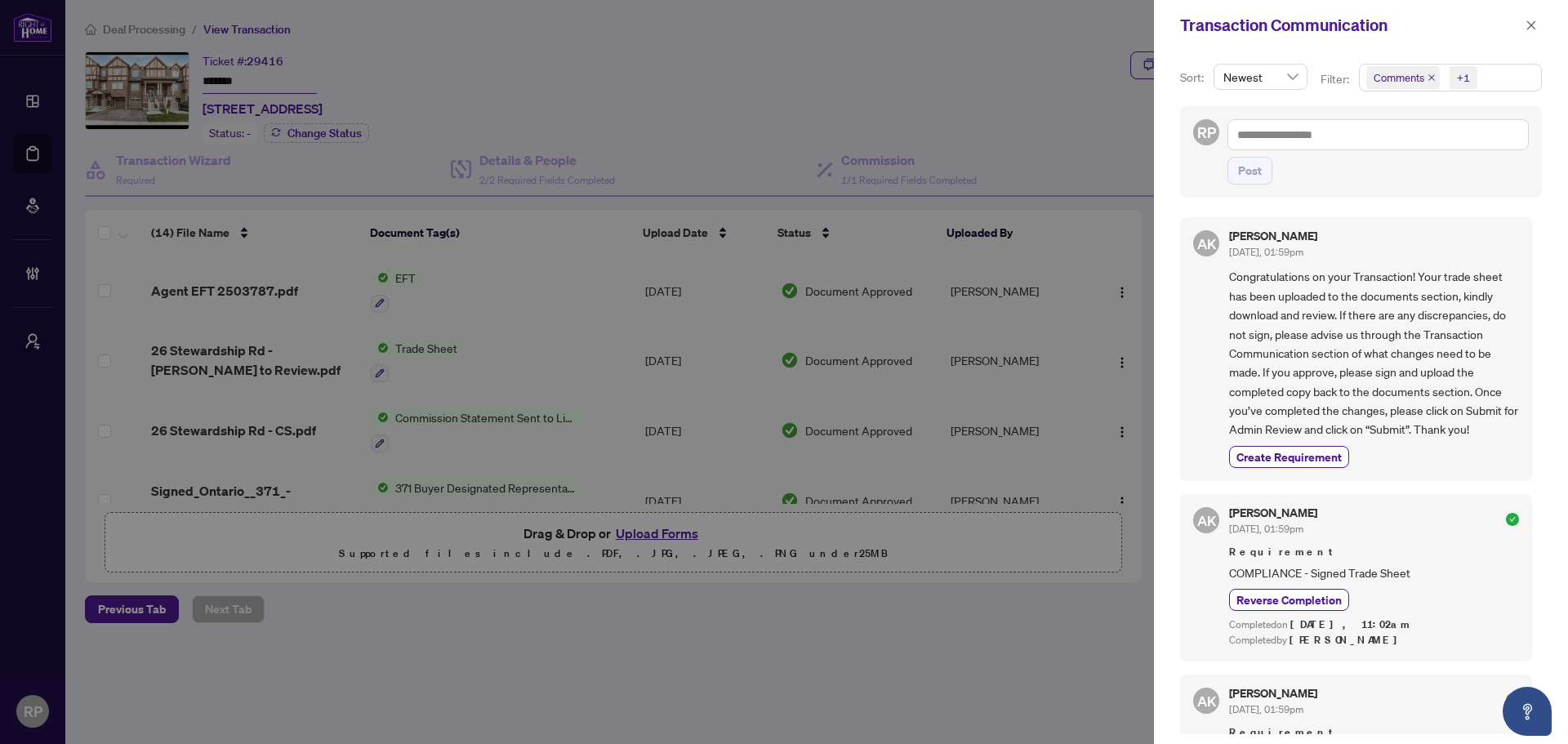
click at [878, 100] on div at bounding box center [784, 372] width 1568 height 744
click at [1532, 27] on icon "close" at bounding box center [1531, 25] width 11 height 11
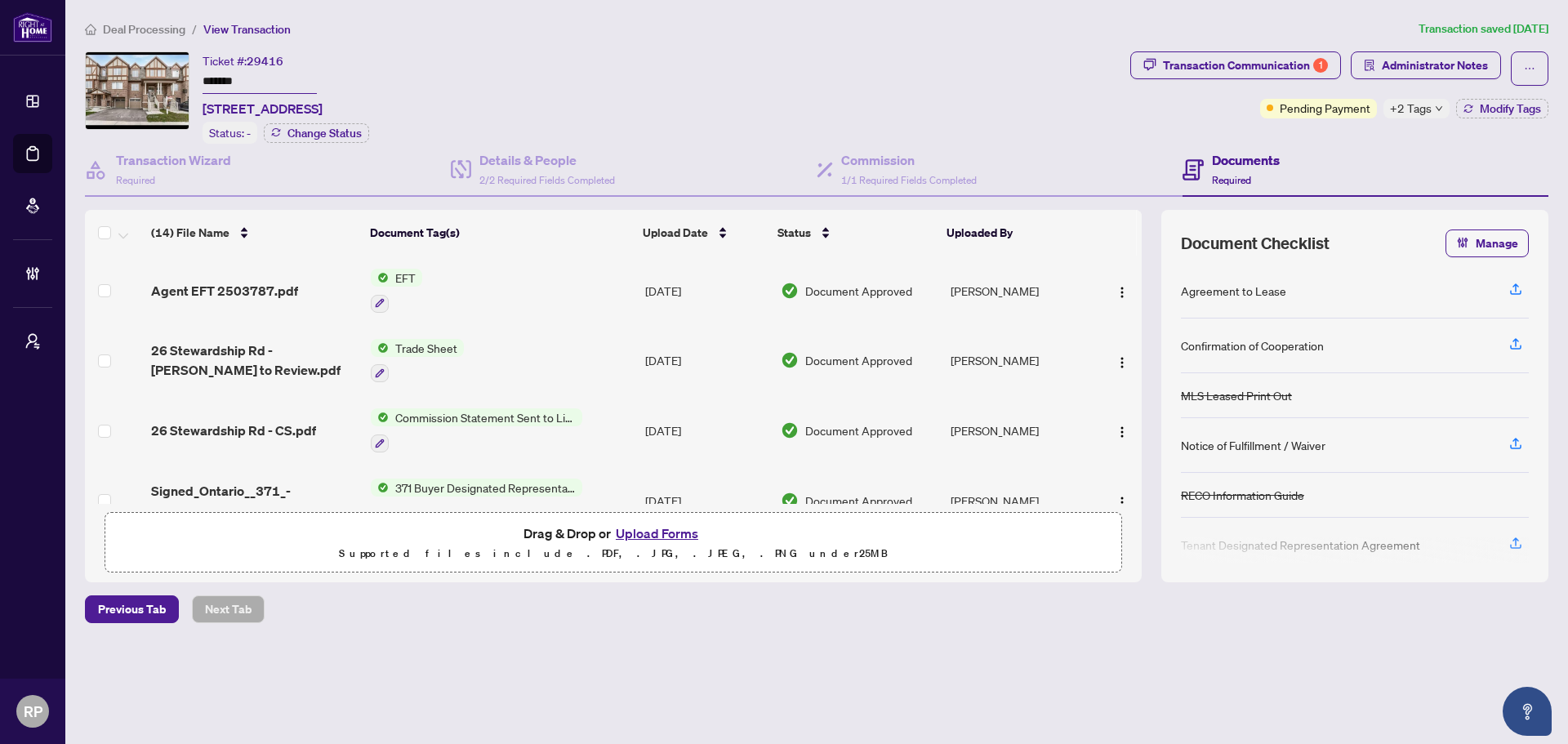
click at [855, 195] on div "Transaction Wizard Required Details & People 2/2 Required Fields Completed Comm…" at bounding box center [816, 362] width 1463 height 438
click at [866, 175] on span "1/1 Required Fields Completed" at bounding box center [908, 180] width 136 height 12
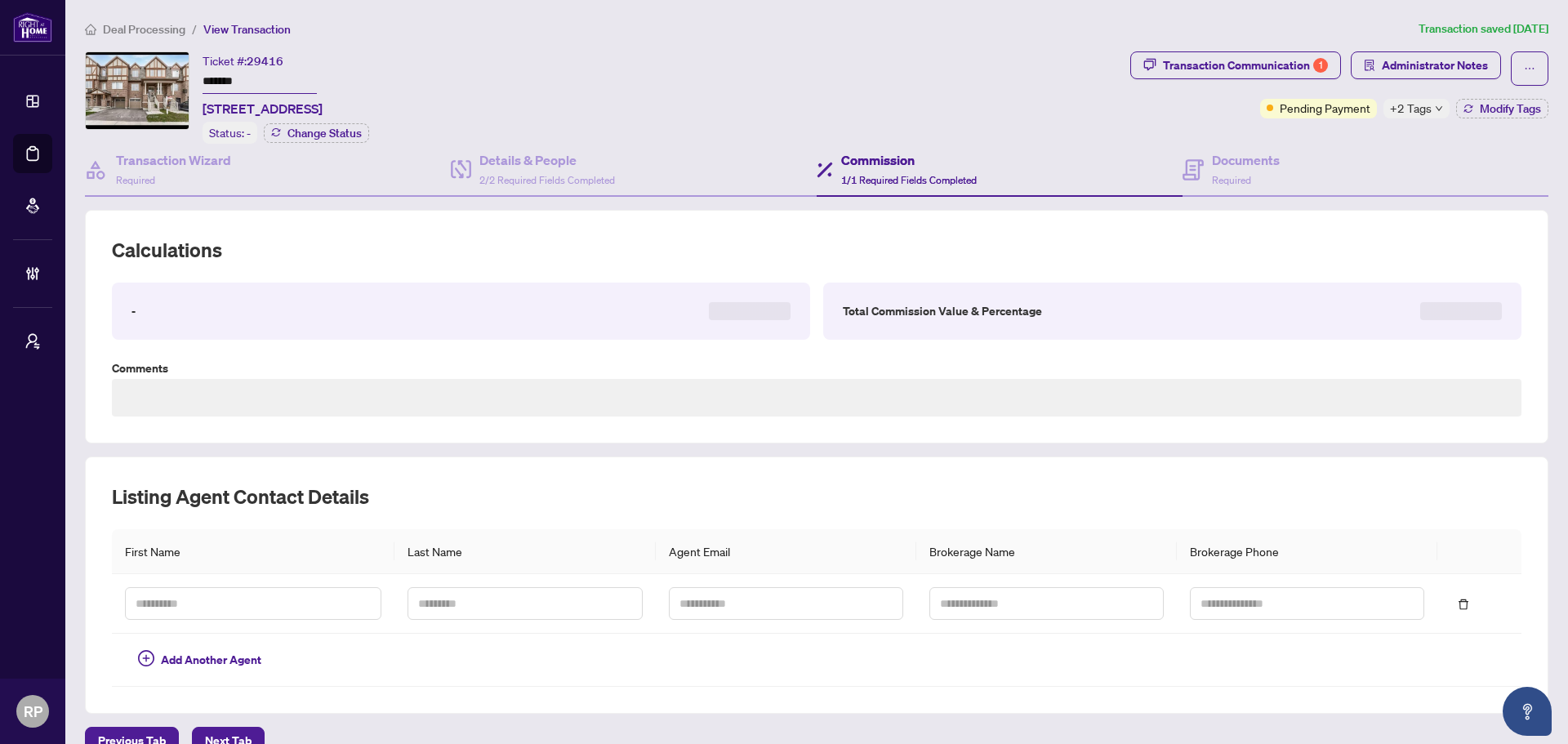
type textarea "**********"
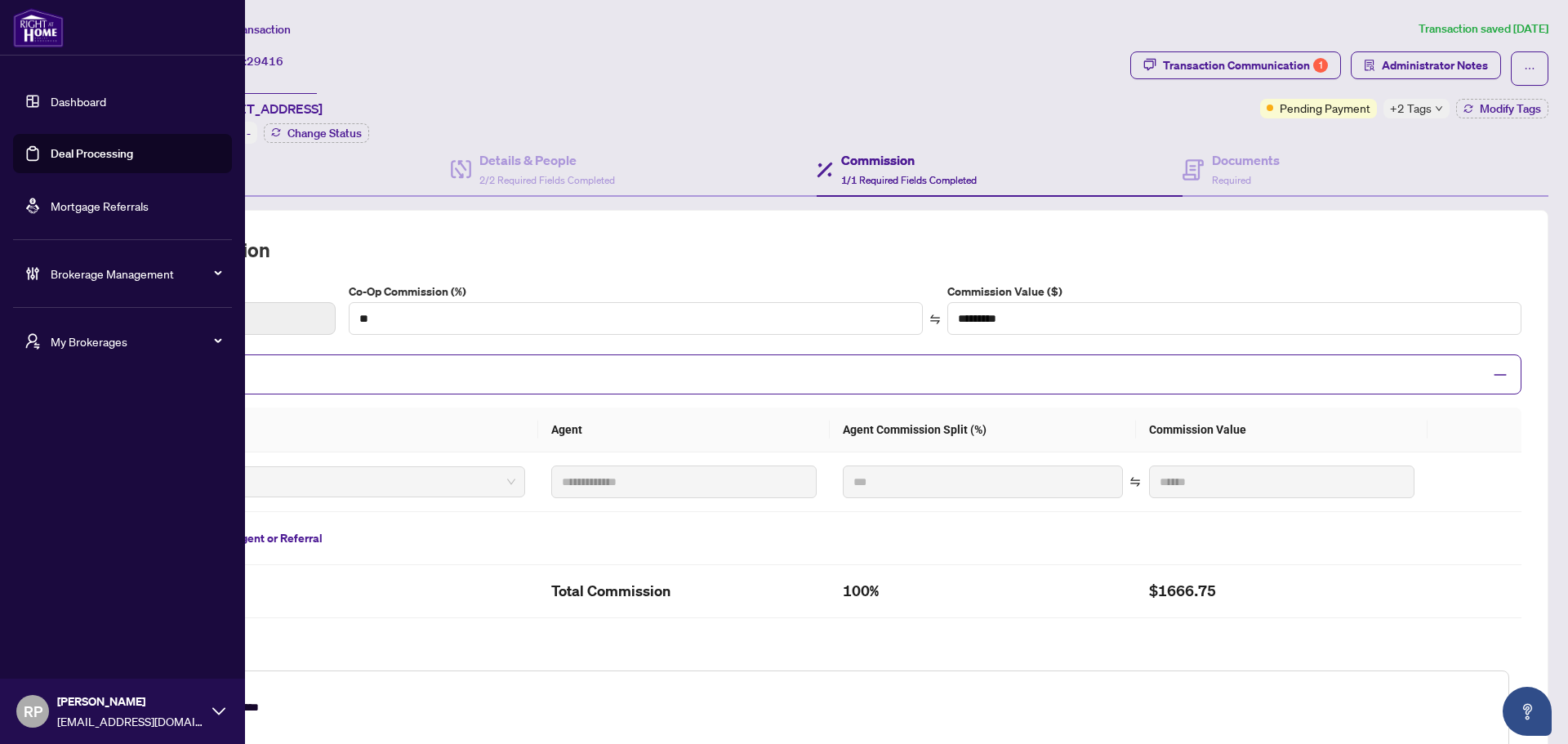
click at [51, 94] on link "Dashboard" at bounding box center [79, 101] width 55 height 15
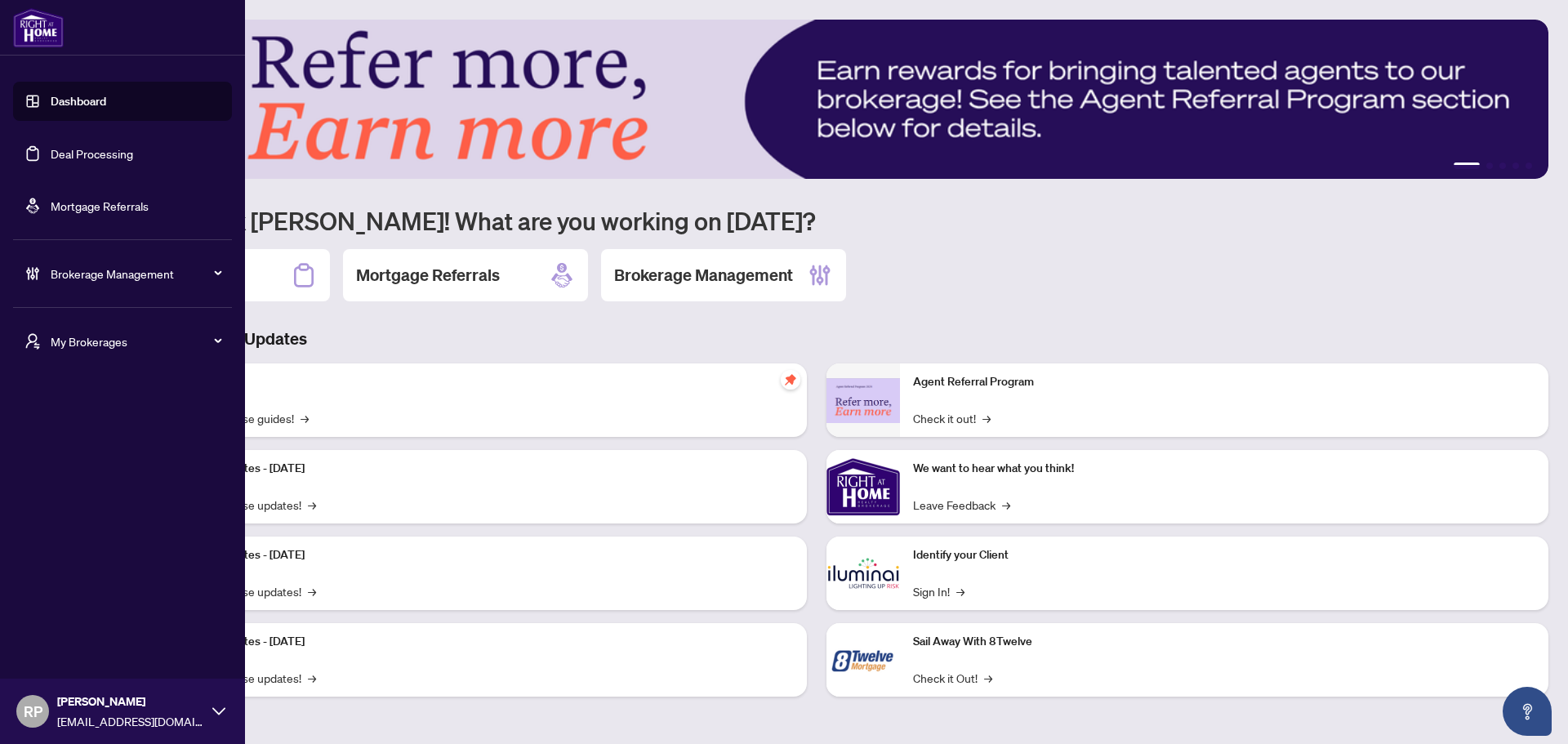
click at [81, 146] on link "Deal Processing" at bounding box center [92, 153] width 82 height 15
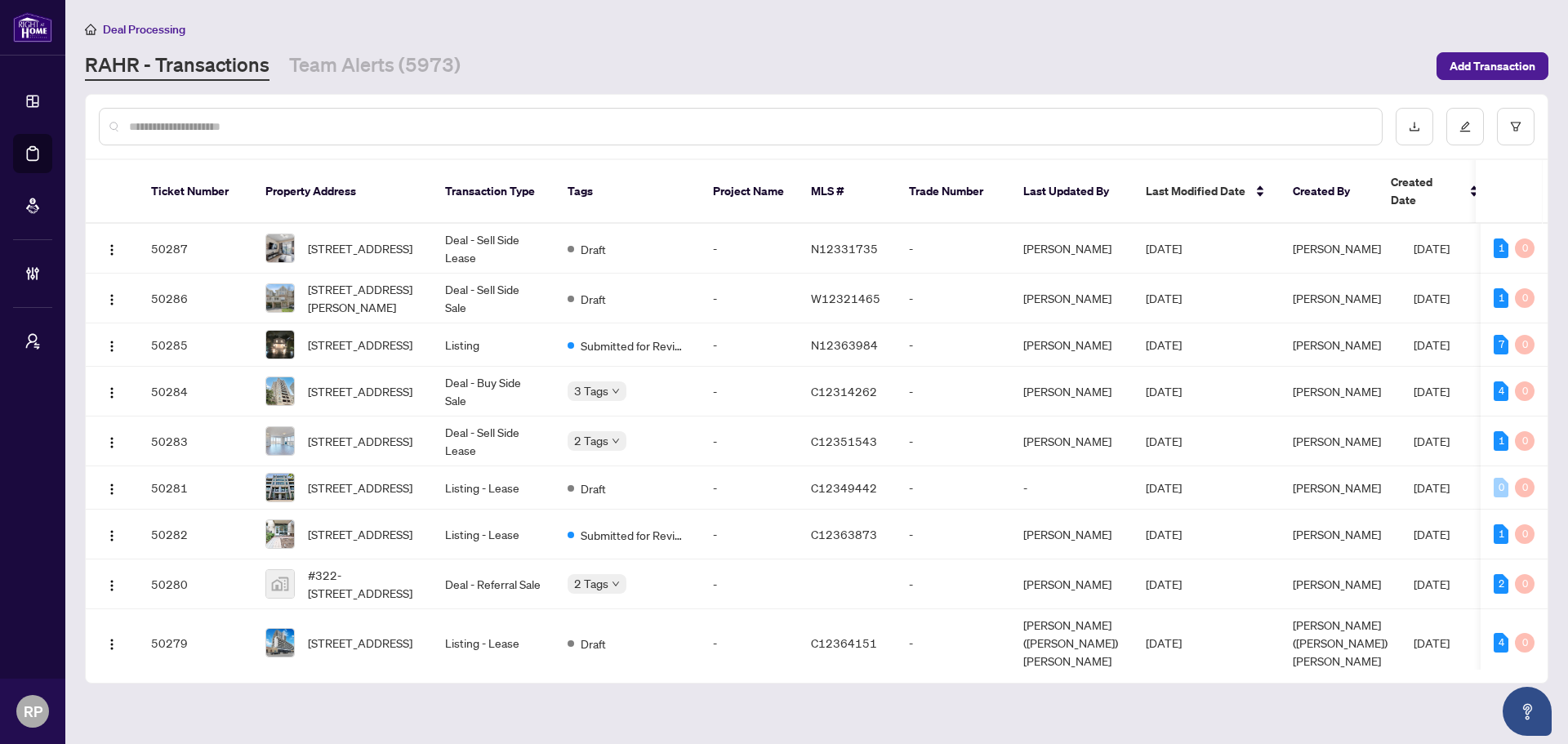
click at [333, 130] on input "text" at bounding box center [749, 126] width 1240 height 18
paste input "*******"
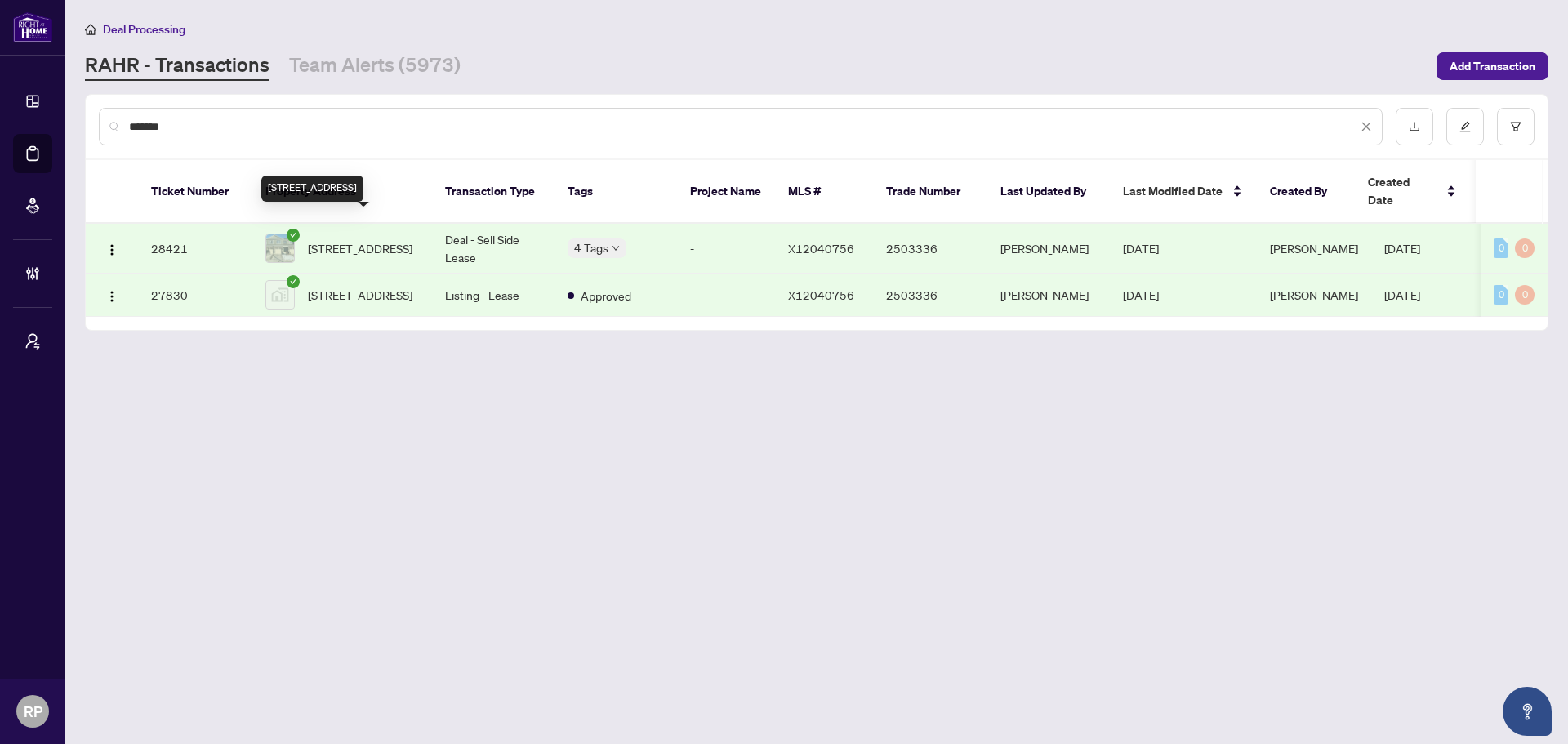
type input "*******"
click at [400, 239] on span "[STREET_ADDRESS]" at bounding box center [360, 248] width 105 height 18
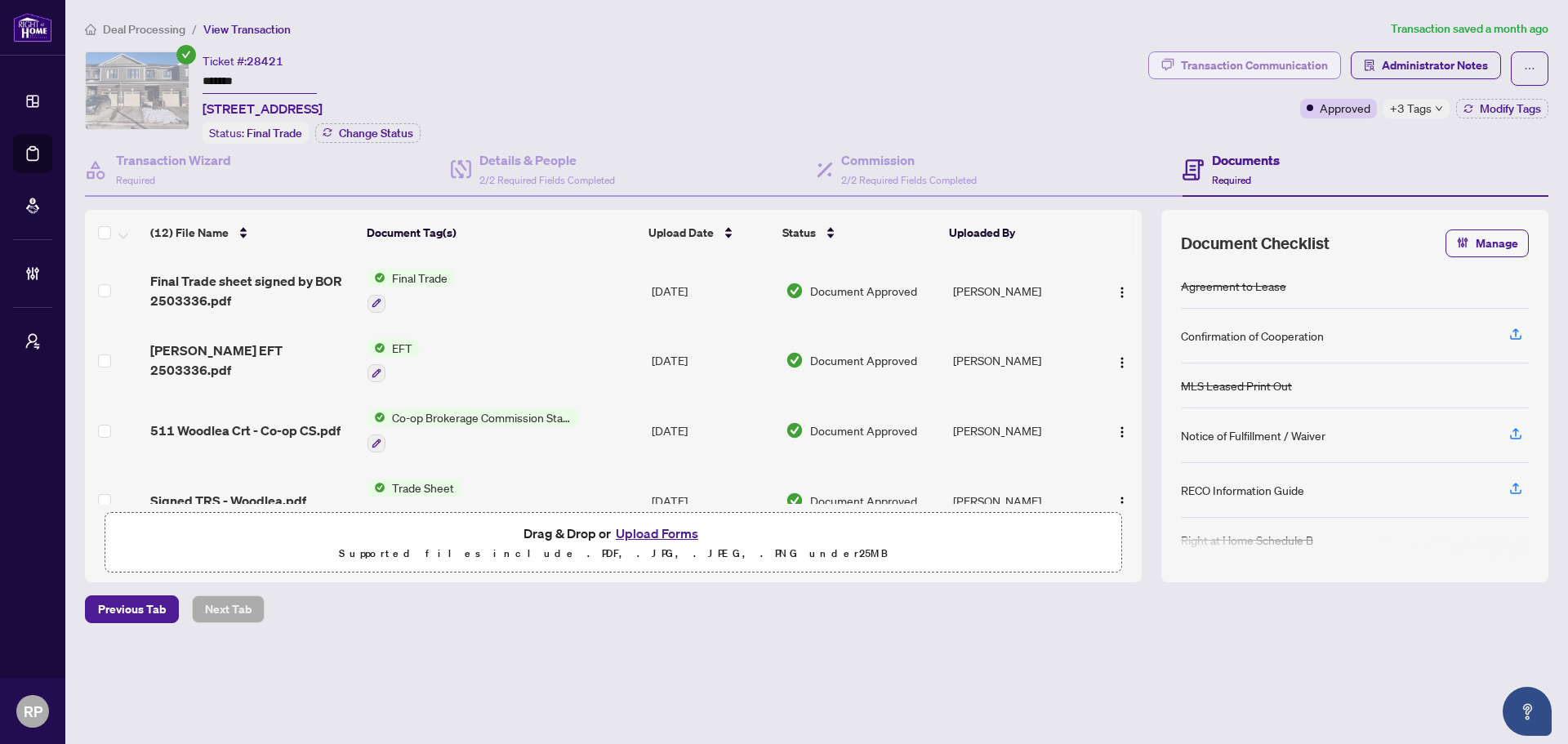
click at [1310, 59] on div "Transaction Communication" at bounding box center [1254, 65] width 147 height 26
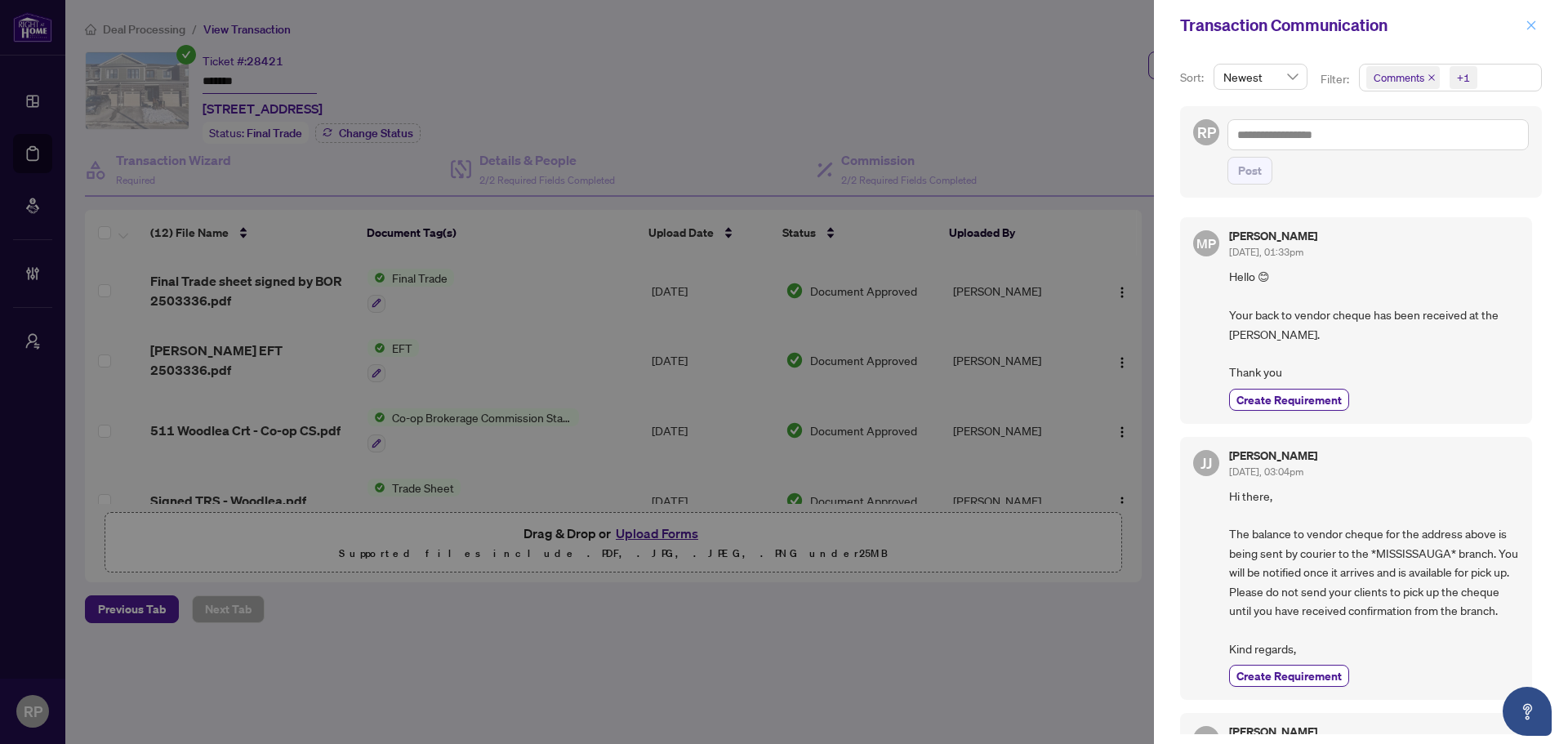
click at [1533, 32] on span "button" at bounding box center [1531, 25] width 11 height 26
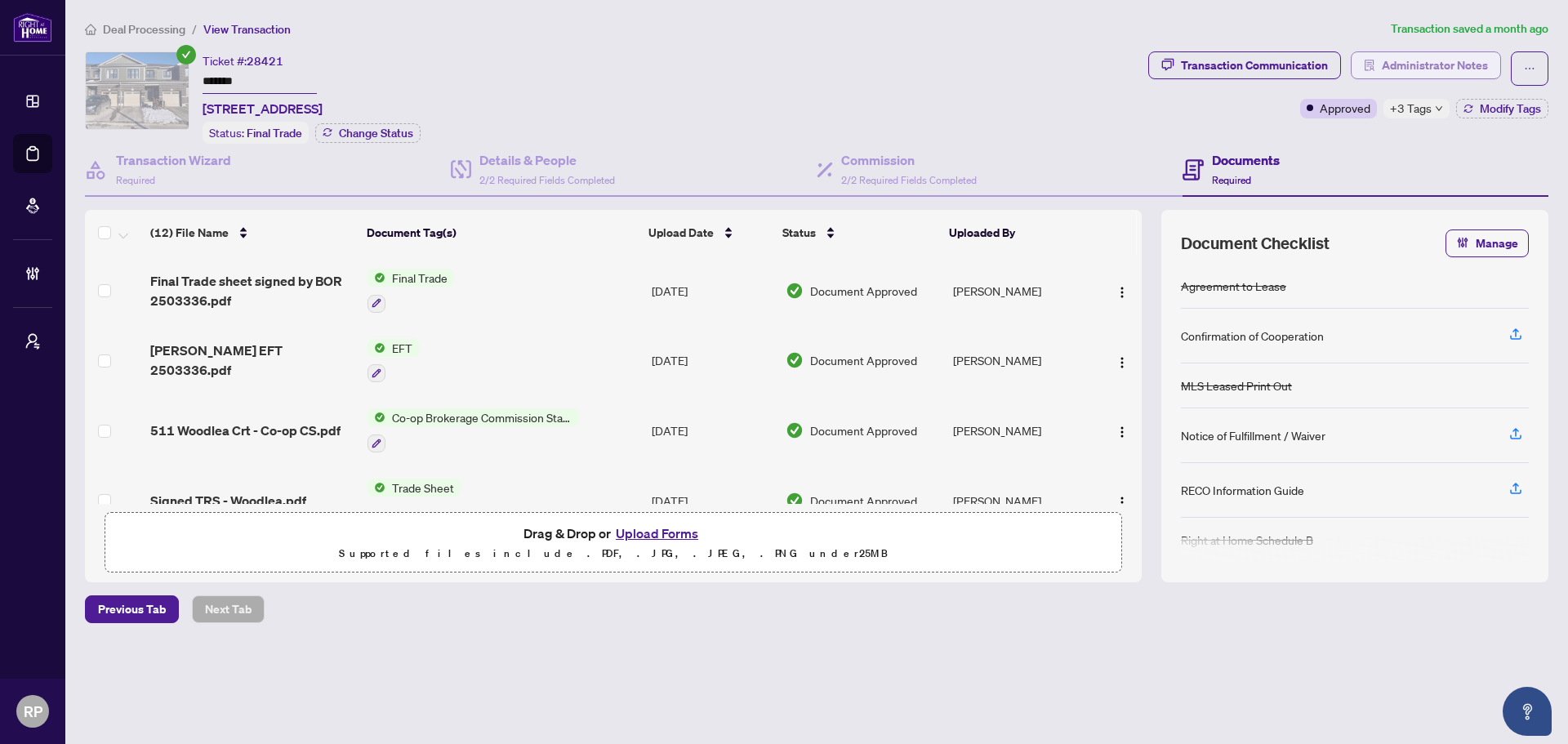
click at [1409, 56] on span "Administrator Notes" at bounding box center [1435, 65] width 106 height 26
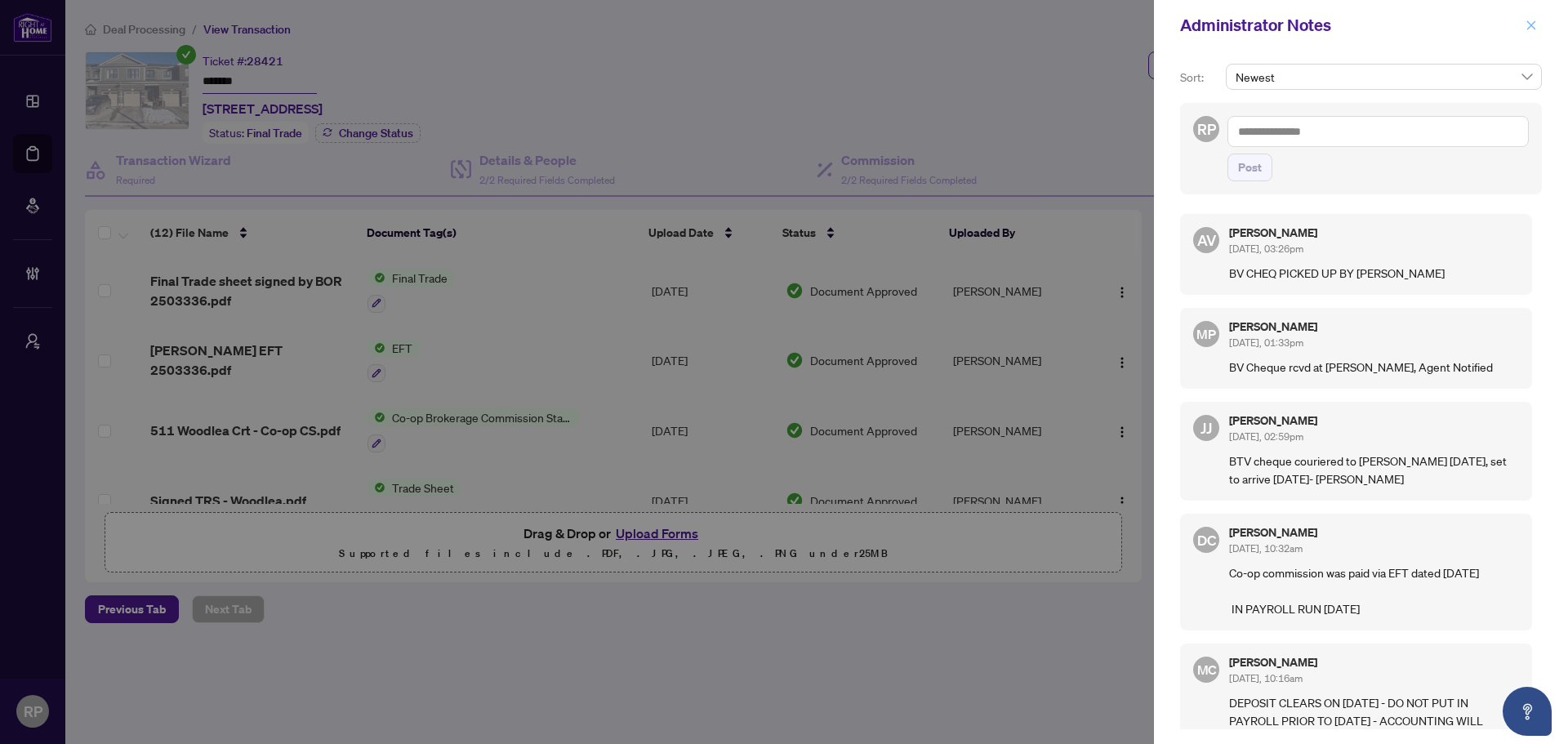
drag, startPoint x: 1531, startPoint y: 16, endPoint x: 1456, endPoint y: 13, distance: 75.1
click at [1530, 16] on span "button" at bounding box center [1531, 25] width 11 height 26
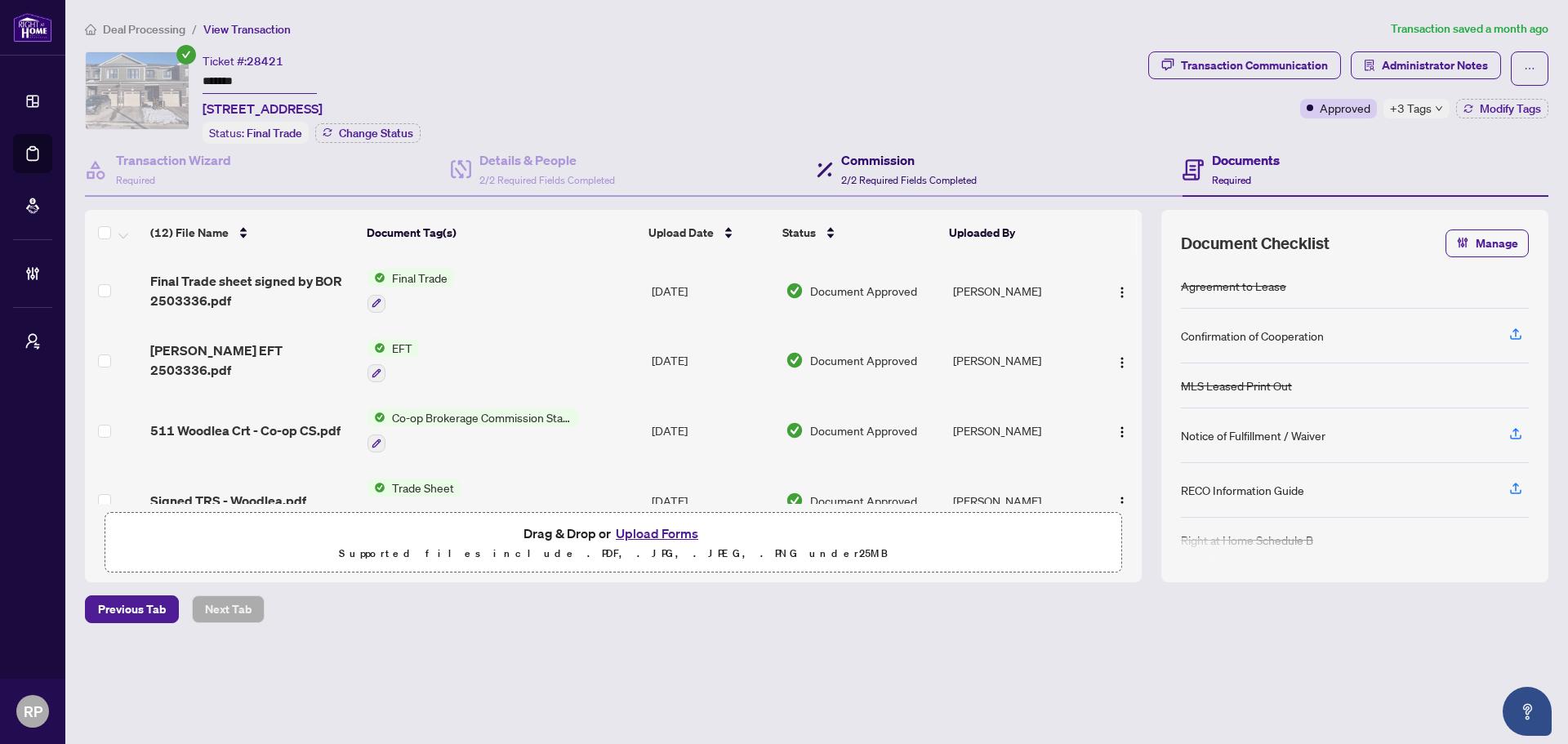
click at [914, 156] on h4 "Commission" at bounding box center [908, 160] width 136 height 20
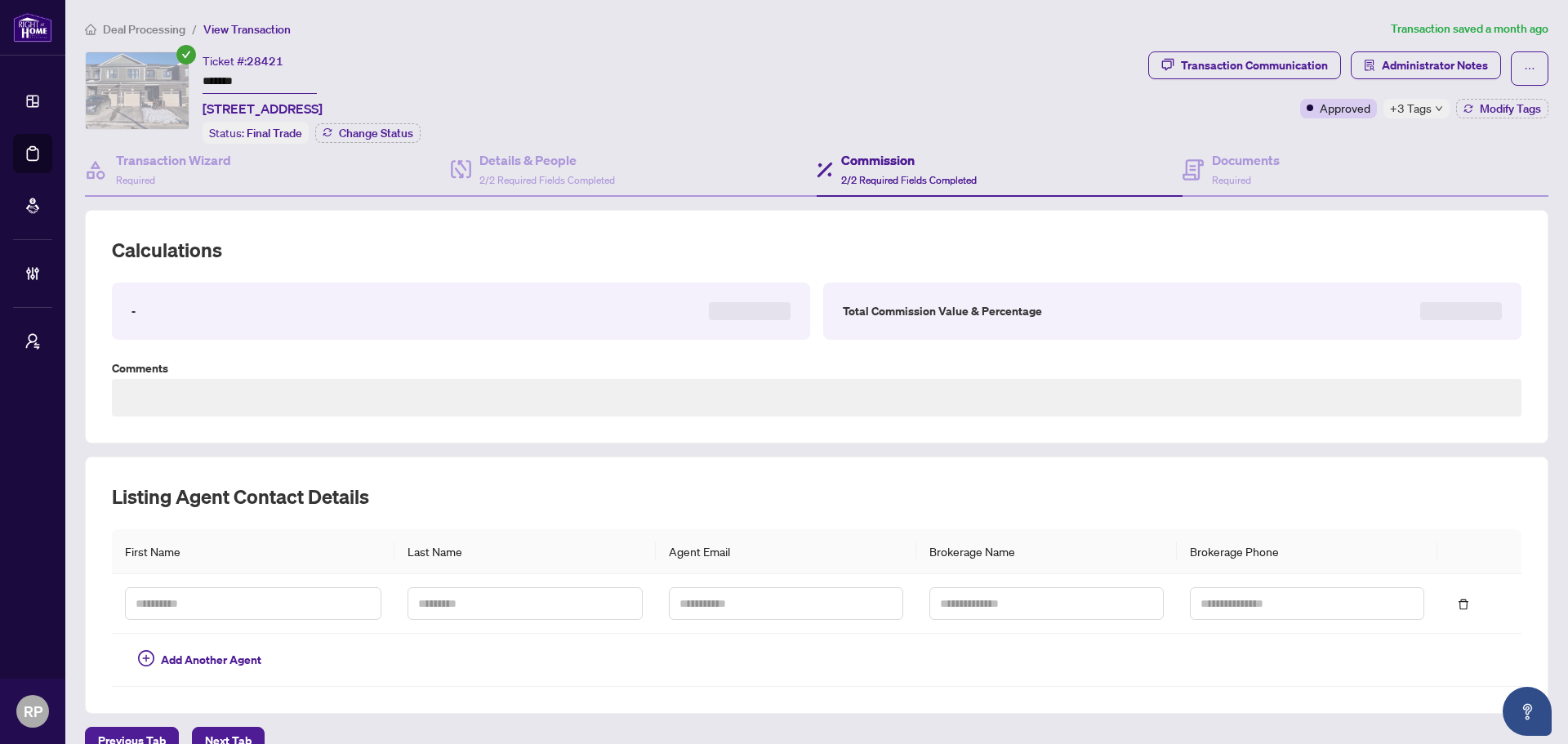
type textarea "**********"
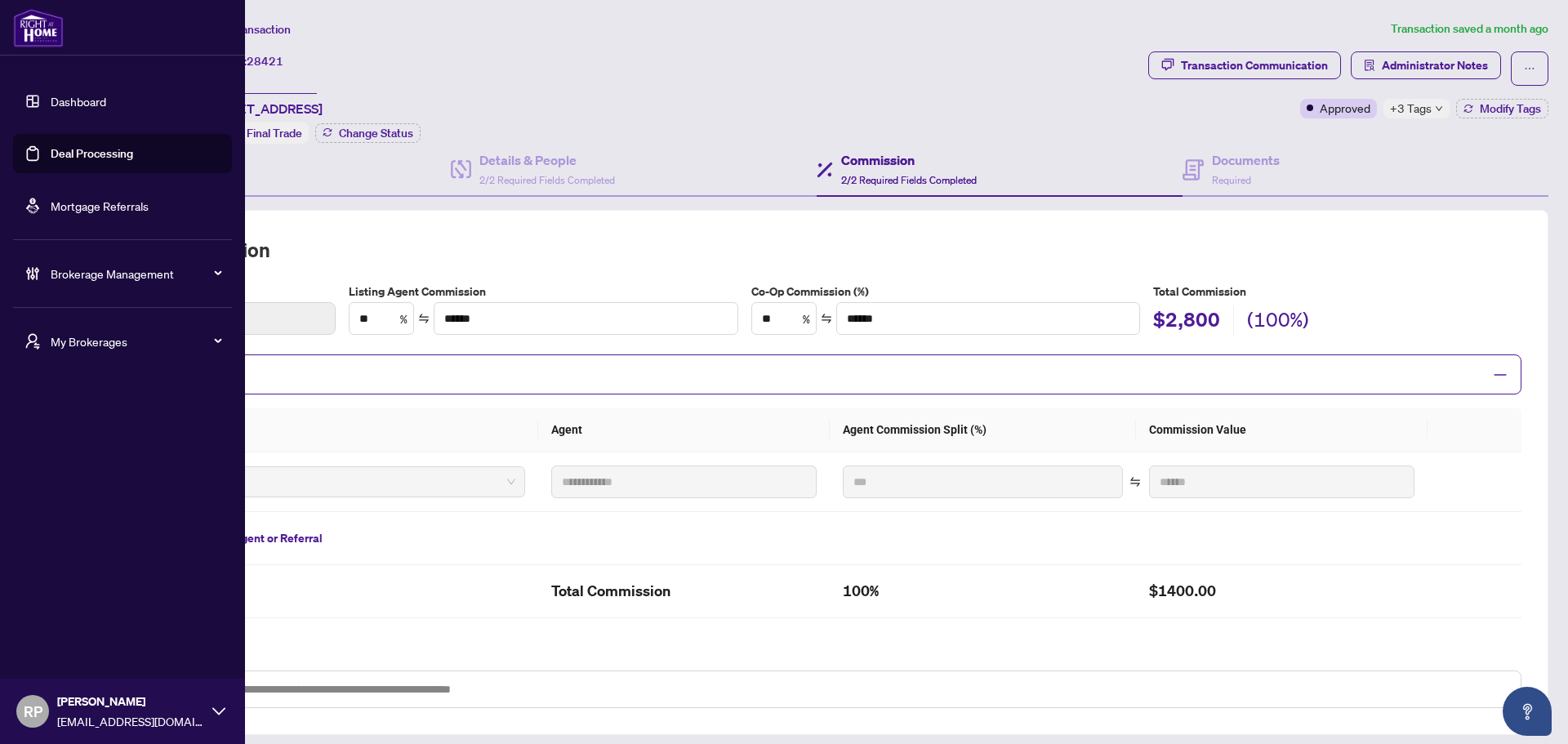
click at [54, 106] on link "Dashboard" at bounding box center [79, 101] width 55 height 15
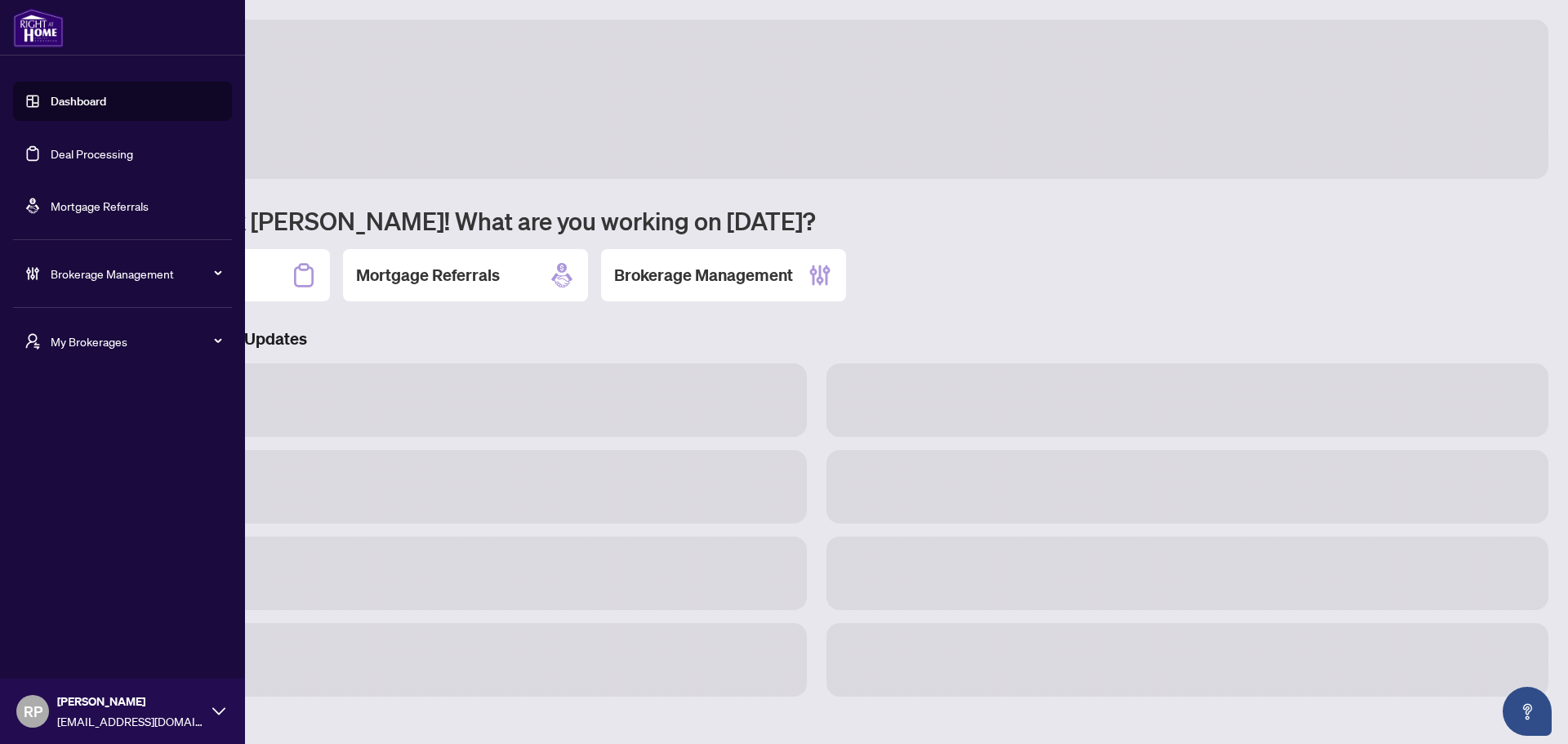
click at [115, 150] on link "Deal Processing" at bounding box center [92, 153] width 82 height 15
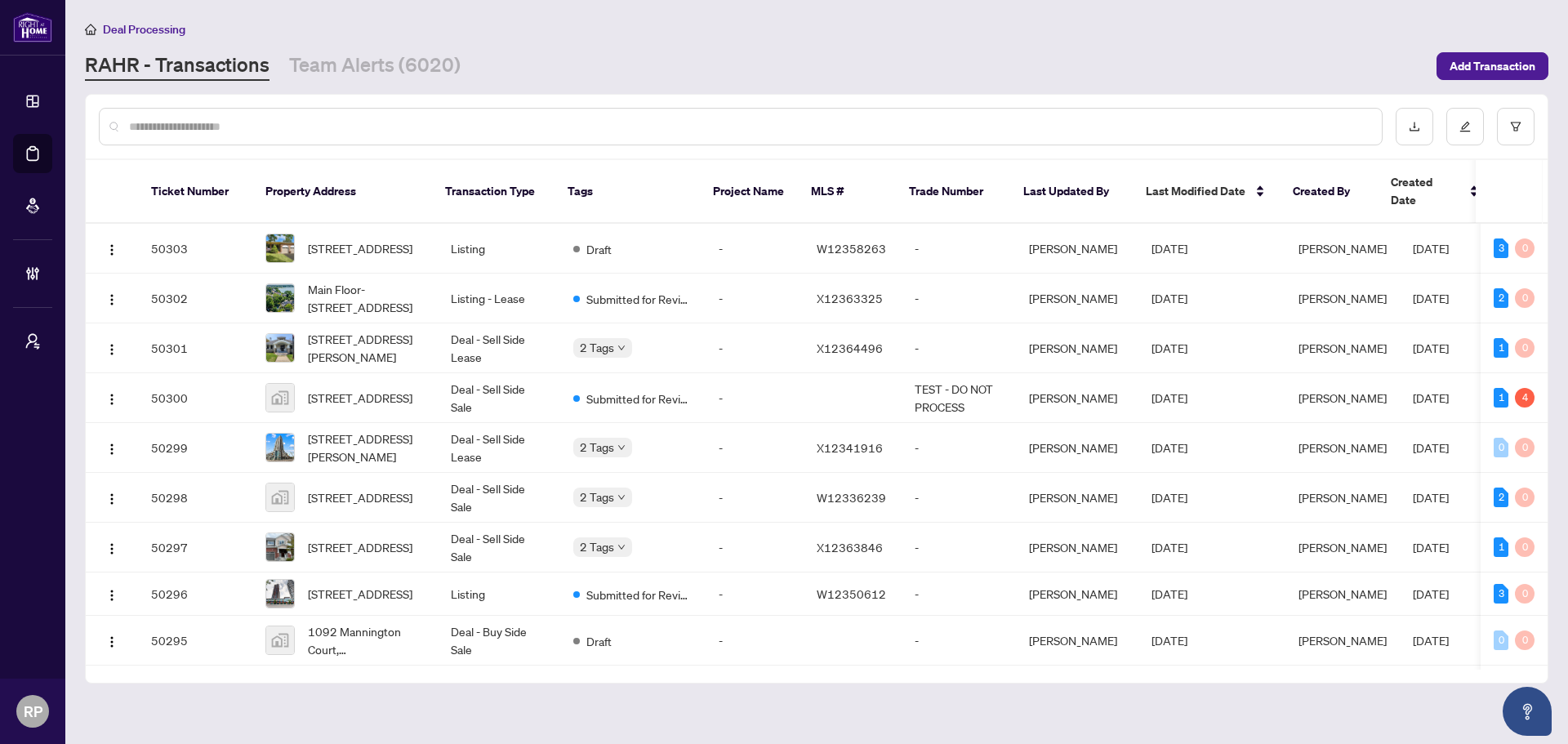
click at [407, 124] on input "text" at bounding box center [749, 126] width 1240 height 18
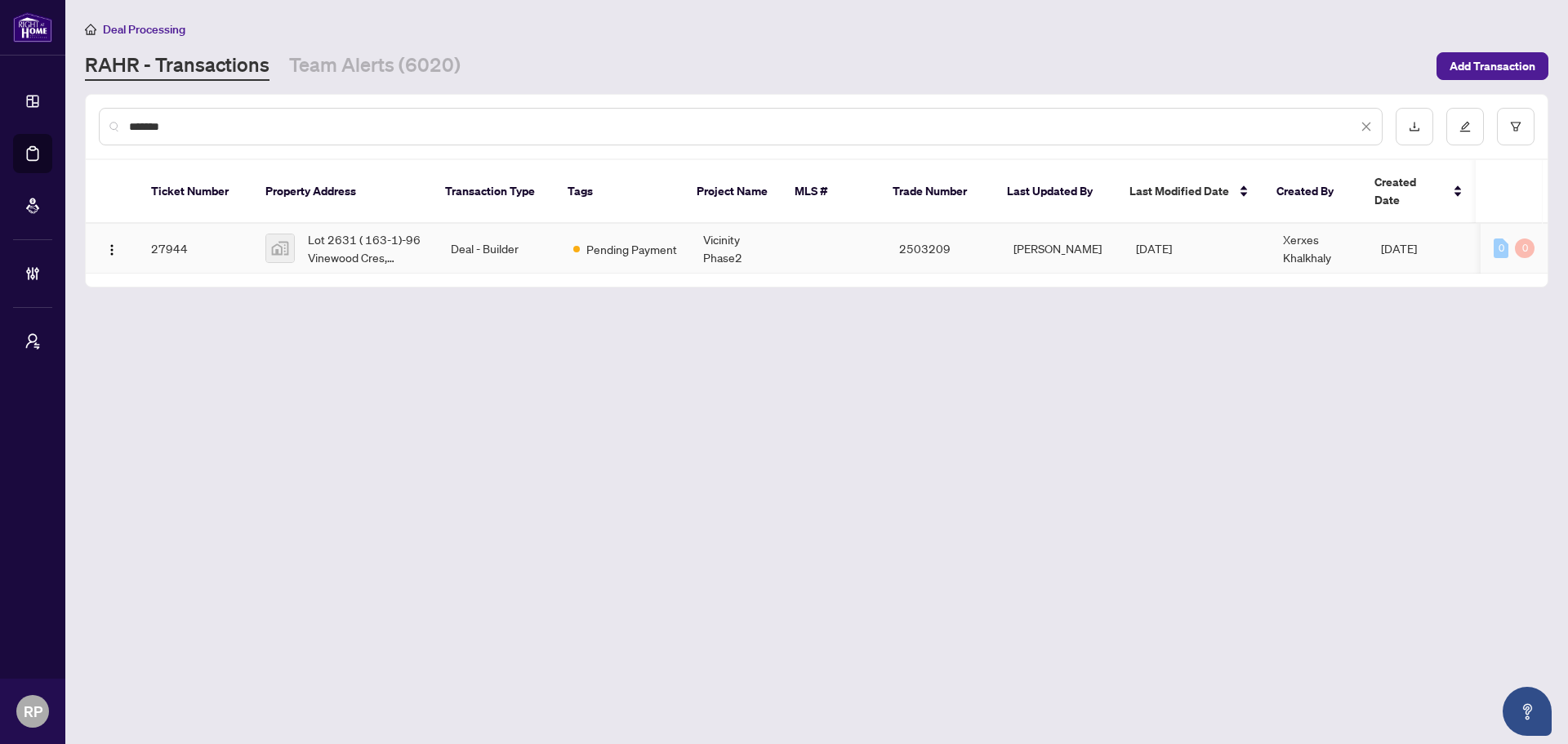
type input "*******"
click at [592, 240] on span "Pending Payment" at bounding box center [631, 249] width 91 height 18
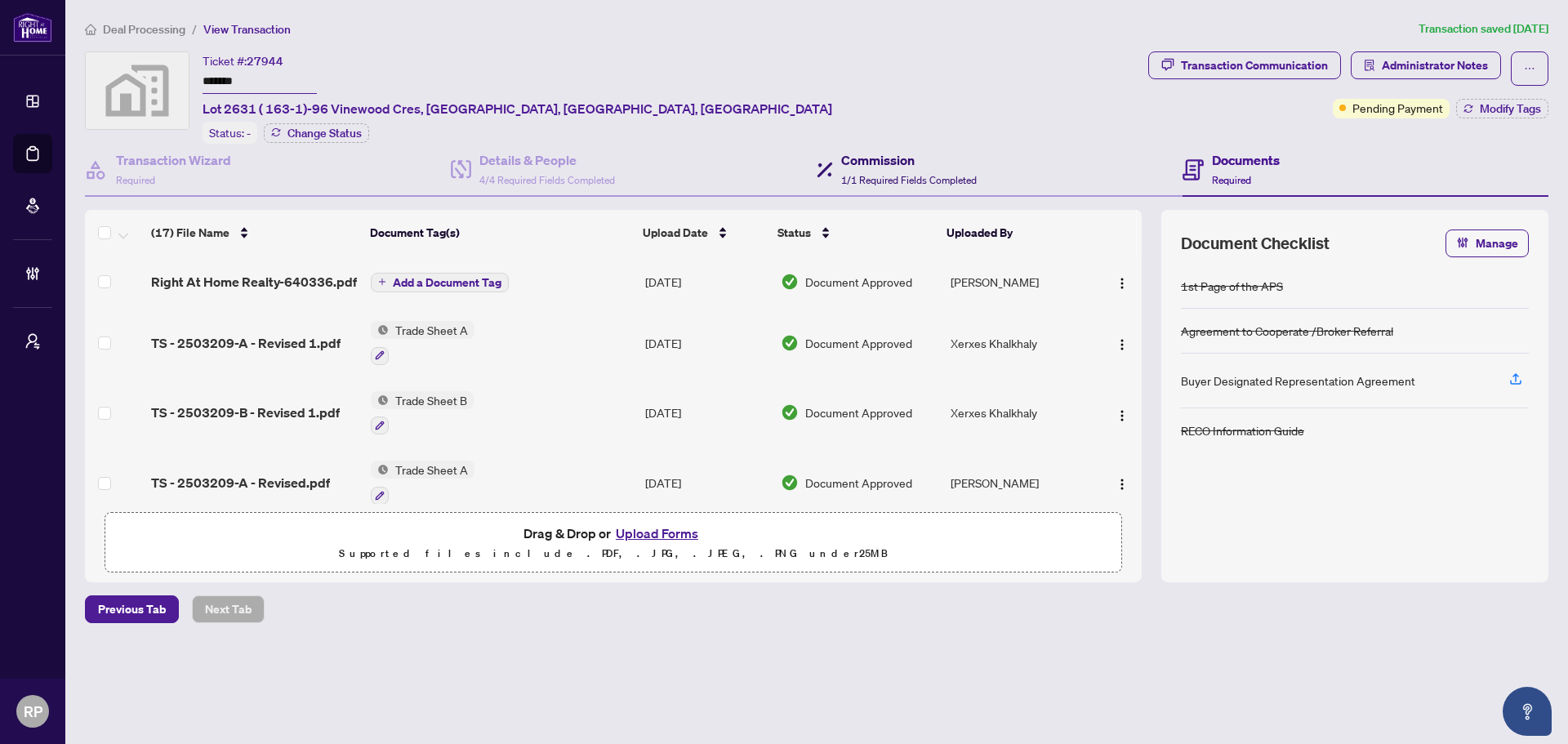
click at [882, 170] on div "Commission 1/1 Required Fields Completed" at bounding box center [908, 169] width 136 height 38
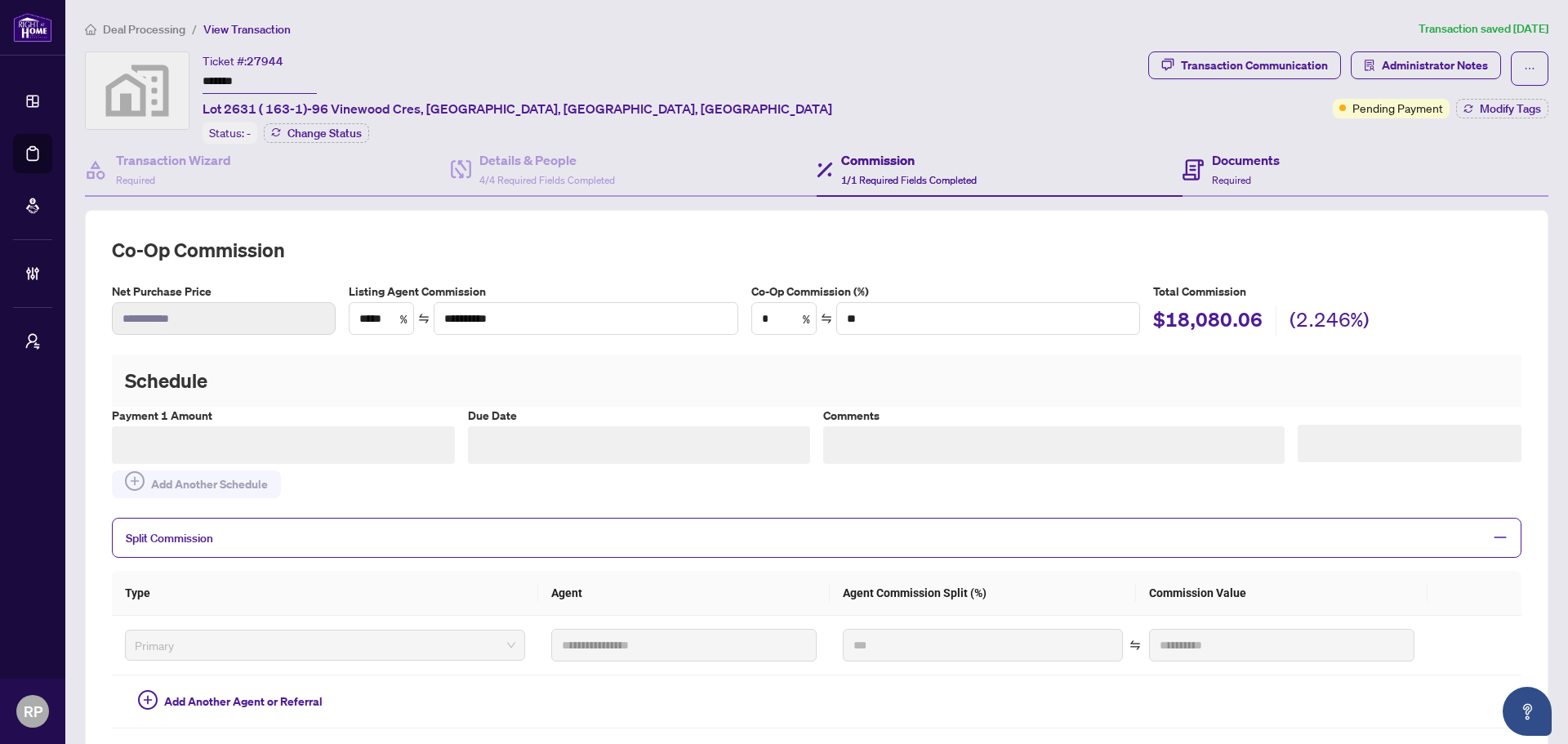
type textarea "**********"
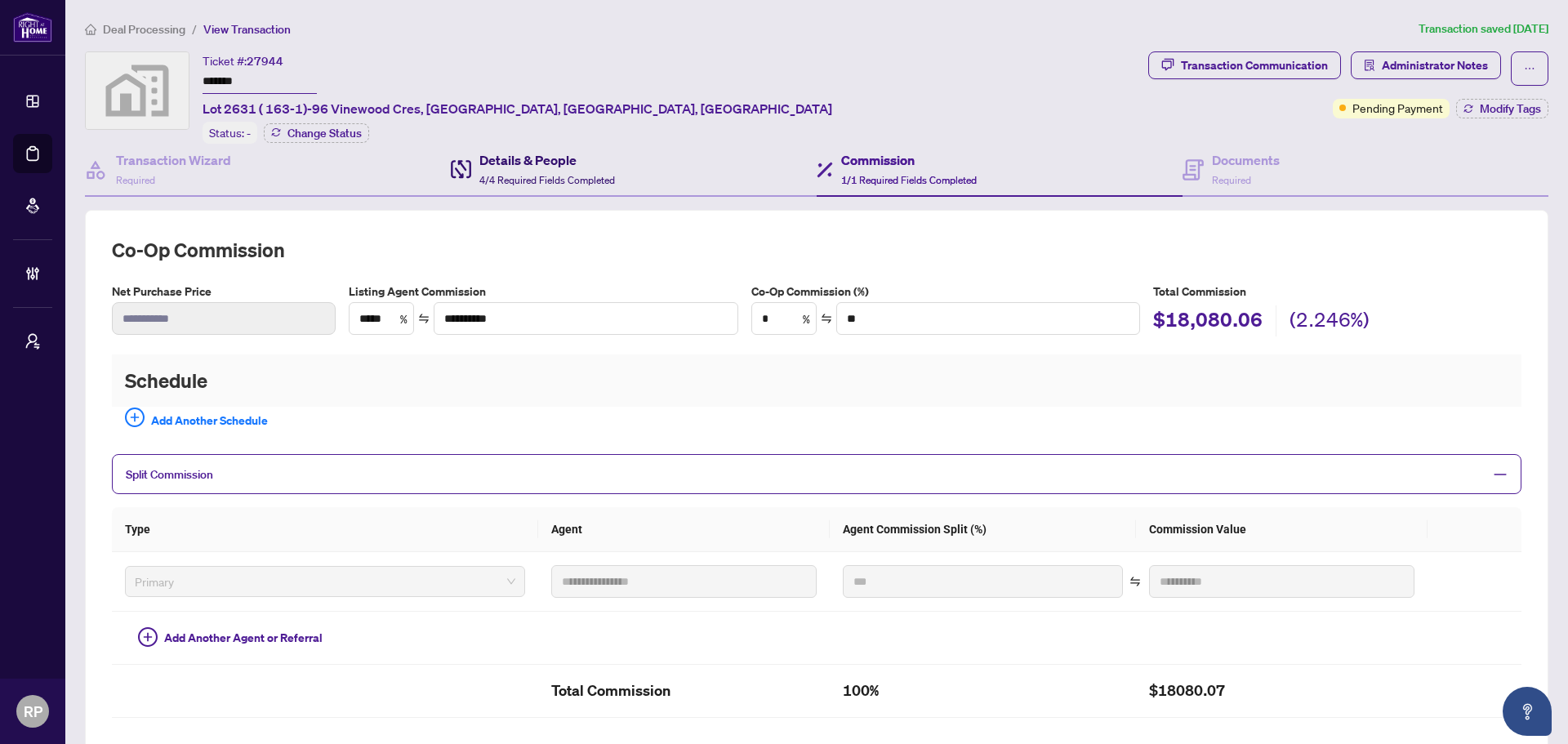
click at [507, 155] on h4 "Details & People" at bounding box center [547, 160] width 136 height 20
